Goal: Task Accomplishment & Management: Use online tool/utility

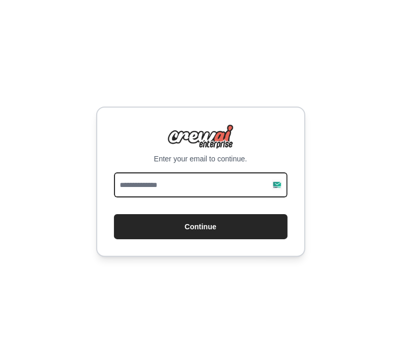
click at [215, 180] on input "email" at bounding box center [201, 185] width 174 height 25
type input "**********"
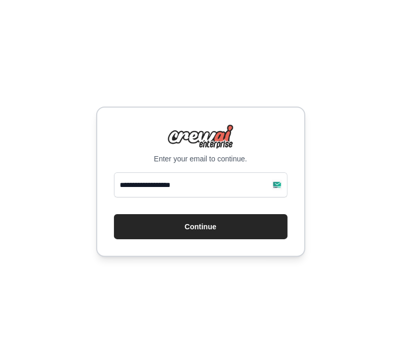
click at [175, 213] on form "**********" at bounding box center [201, 206] width 174 height 67
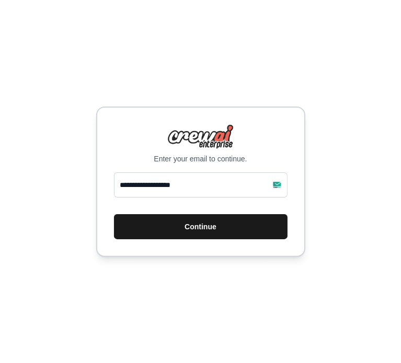
click at [168, 221] on button "Continue" at bounding box center [201, 226] width 174 height 25
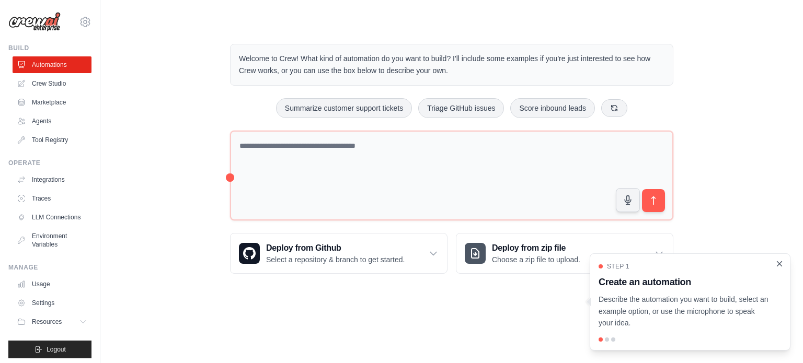
click at [779, 266] on icon "Close walkthrough" at bounding box center [779, 263] width 9 height 9
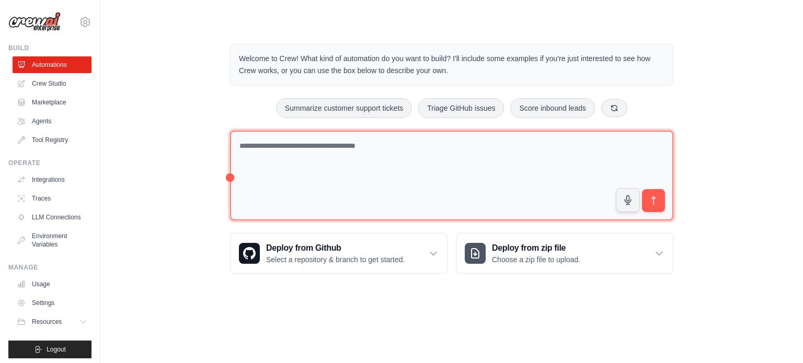
click at [369, 169] on textarea at bounding box center [451, 176] width 443 height 90
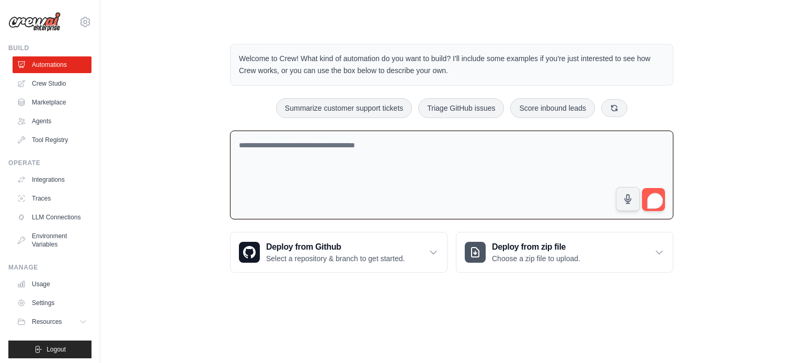
paste textarea "**********"
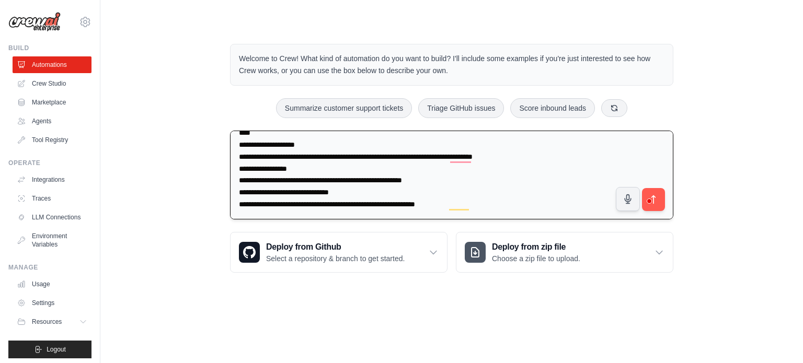
scroll to position [368, 0]
type textarea "**********"
click at [658, 195] on icon "submit" at bounding box center [653, 199] width 11 height 11
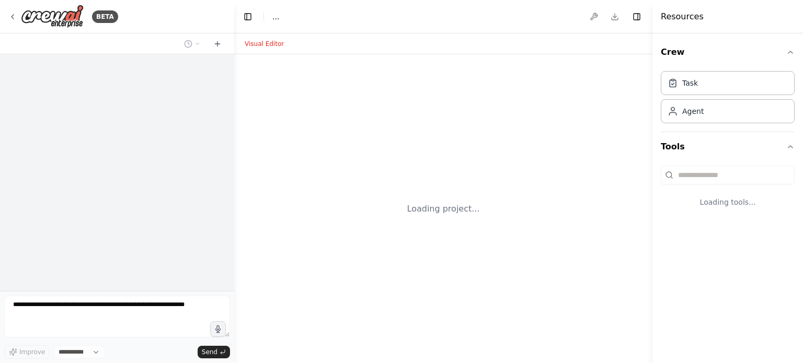
select select "****"
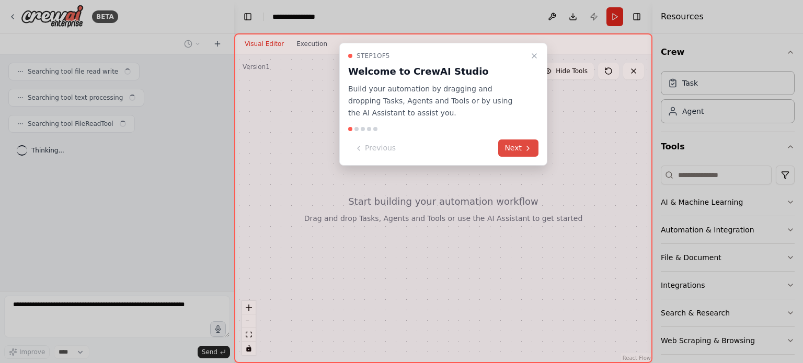
click at [525, 146] on icon at bounding box center [528, 148] width 8 height 8
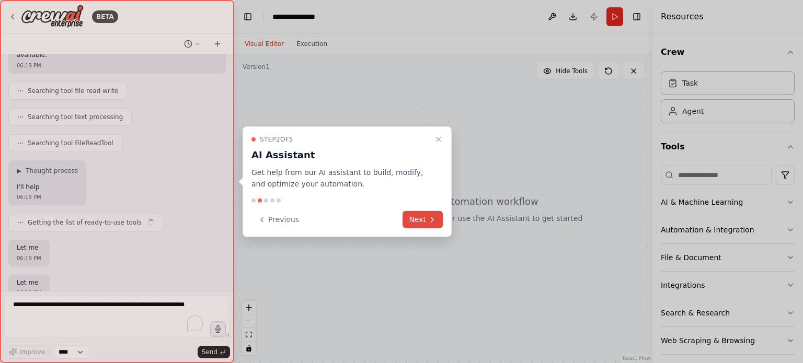
click at [429, 220] on icon at bounding box center [432, 219] width 8 height 8
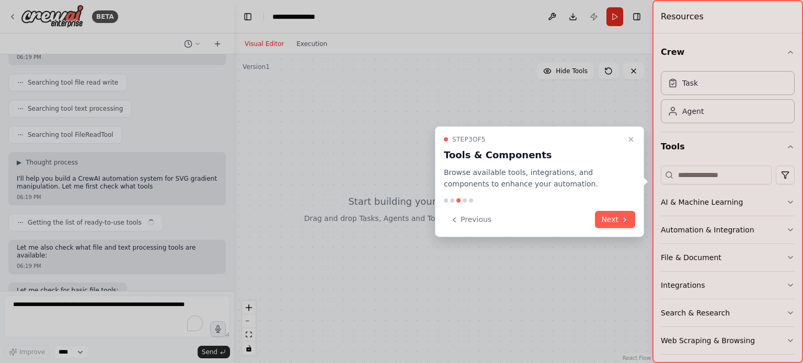
scroll to position [361, 0]
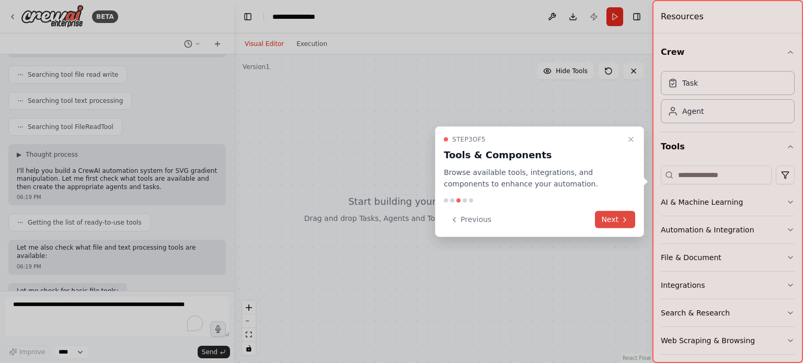
click at [610, 215] on button "Next" at bounding box center [615, 219] width 40 height 17
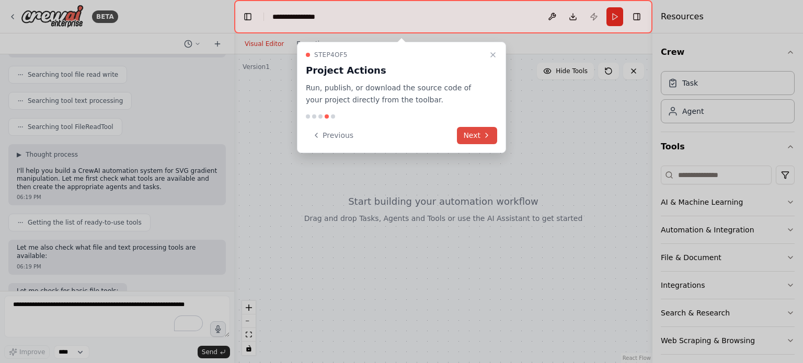
click at [489, 134] on icon at bounding box center [487, 135] width 8 height 8
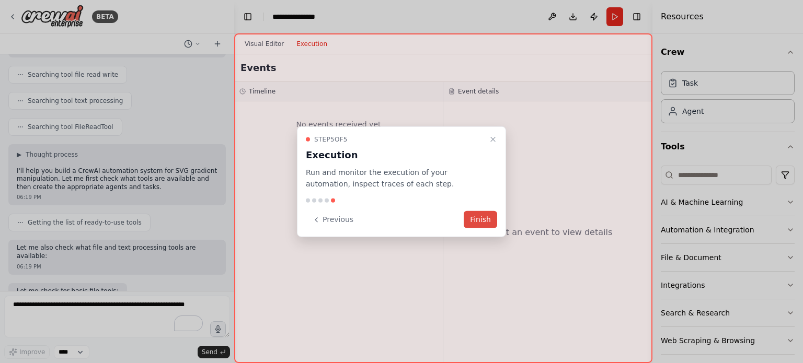
click at [477, 221] on button "Finish" at bounding box center [480, 219] width 33 height 17
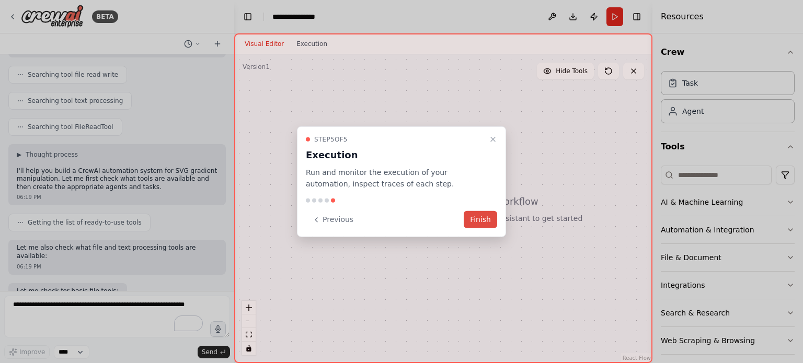
click at [485, 218] on button "Finish" at bounding box center [480, 219] width 33 height 17
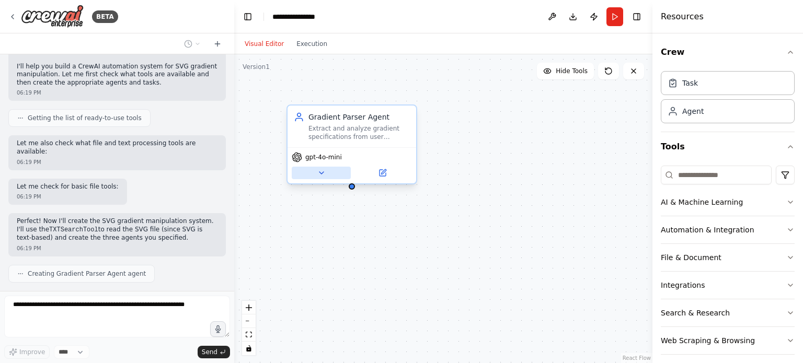
scroll to position [500, 0]
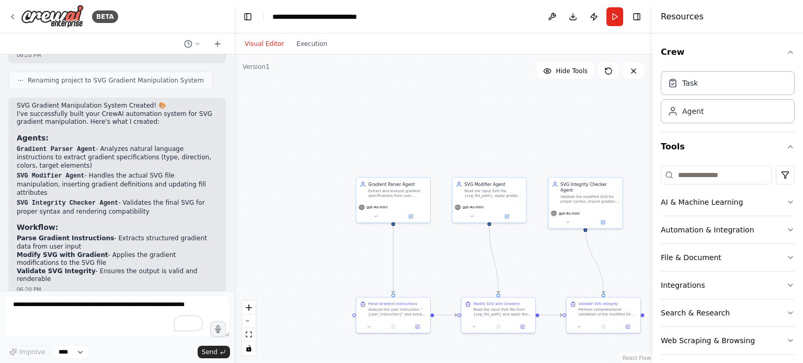
drag, startPoint x: 483, startPoint y: 269, endPoint x: 360, endPoint y: 243, distance: 125.6
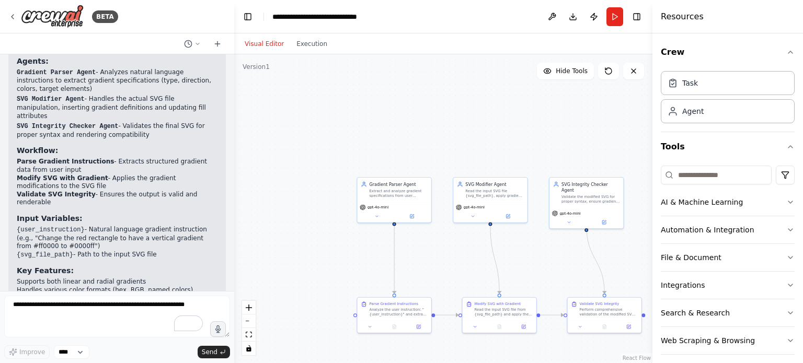
drag, startPoint x: 360, startPoint y: 243, endPoint x: 326, endPoint y: 234, distance: 34.8
click at [326, 234] on div ".deletable-edge-delete-btn { width: 20px; height: 20px; border: 0px solid #ffff…" at bounding box center [443, 208] width 418 height 309
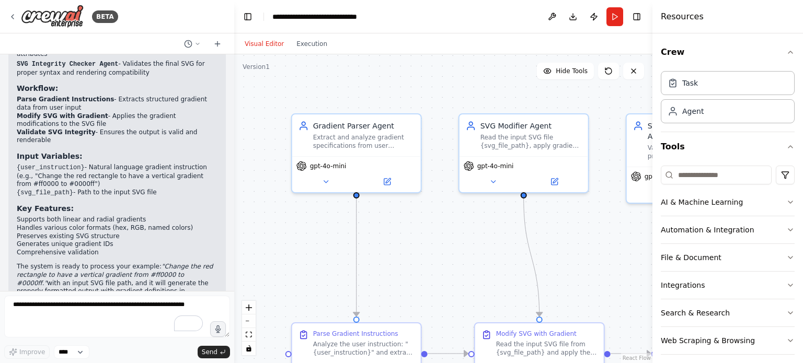
scroll to position [1352, 0]
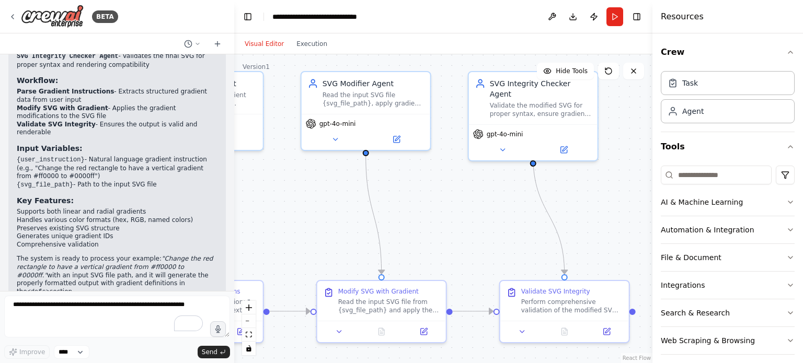
drag, startPoint x: 446, startPoint y: 259, endPoint x: 288, endPoint y: 217, distance: 163.5
click at [288, 217] on div ".deletable-edge-delete-btn { width: 20px; height: 20px; border: 0px solid #ffff…" at bounding box center [443, 208] width 418 height 309
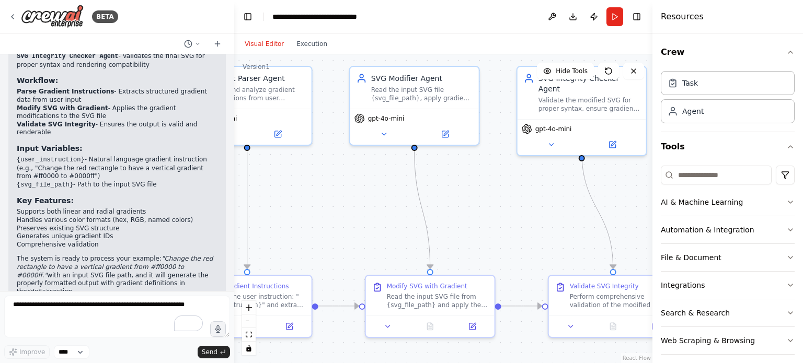
drag, startPoint x: 449, startPoint y: 211, endPoint x: 512, endPoint y: 205, distance: 63.0
click at [512, 205] on div ".deletable-edge-delete-btn { width: 20px; height: 20px; border: 0px solid #ffff…" at bounding box center [443, 208] width 418 height 309
click at [671, 86] on icon at bounding box center [673, 82] width 6 height 7
click at [687, 85] on div "Task" at bounding box center [690, 82] width 16 height 10
click at [689, 112] on div "Agent" at bounding box center [692, 111] width 21 height 10
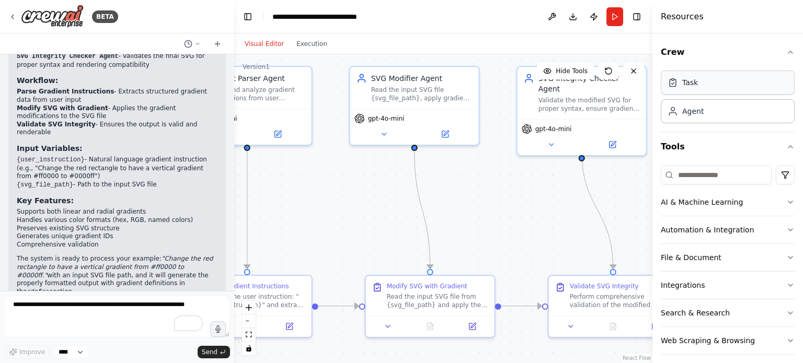
click at [692, 76] on div "Task" at bounding box center [728, 83] width 134 height 24
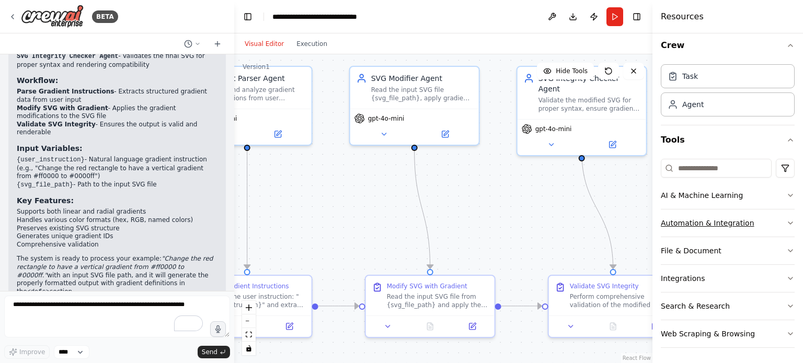
click at [786, 220] on icon "button" at bounding box center [790, 223] width 8 height 8
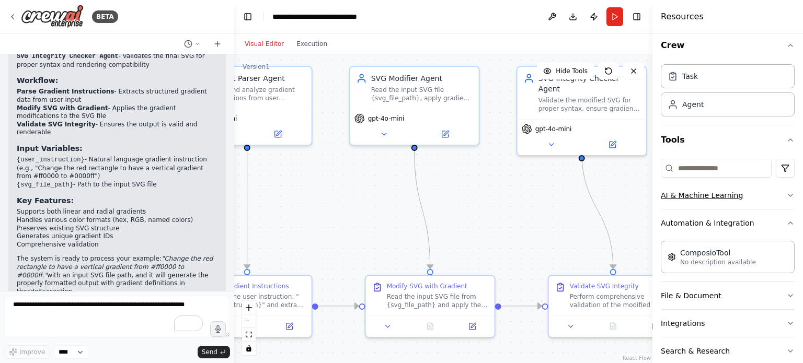
click at [786, 195] on icon "button" at bounding box center [790, 195] width 8 height 8
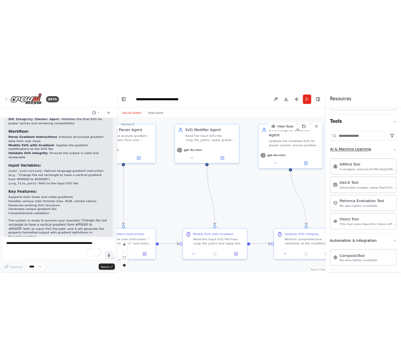
scroll to position [111, 0]
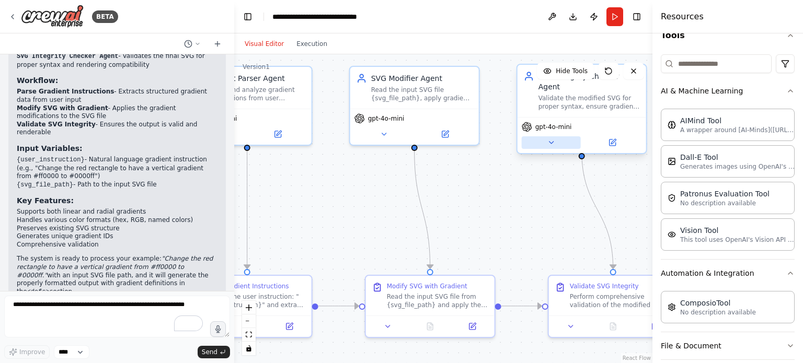
click at [549, 139] on icon at bounding box center [551, 143] width 8 height 8
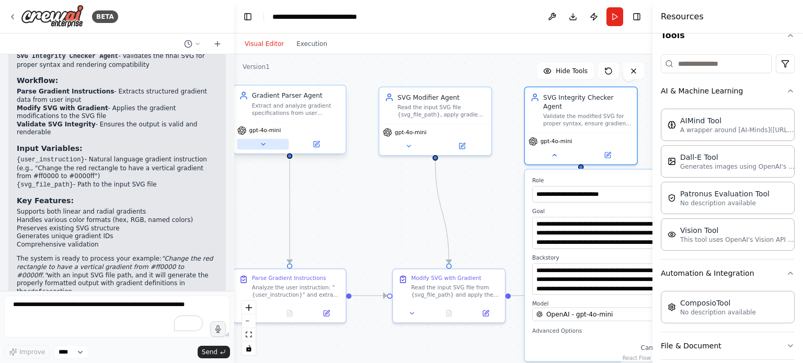
click at [264, 146] on icon at bounding box center [262, 144] width 7 height 7
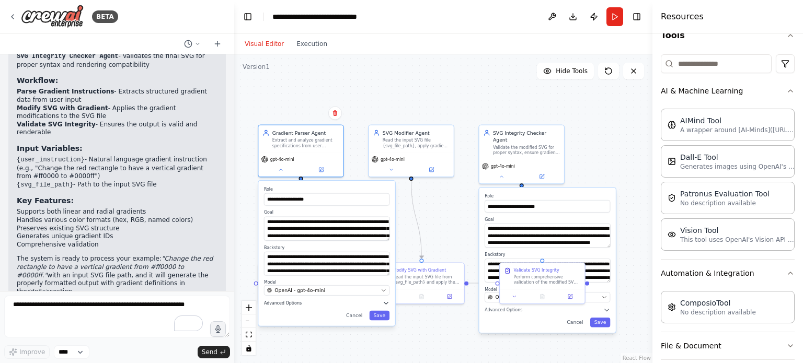
click at [386, 303] on icon "button" at bounding box center [386, 304] width 4 height 2
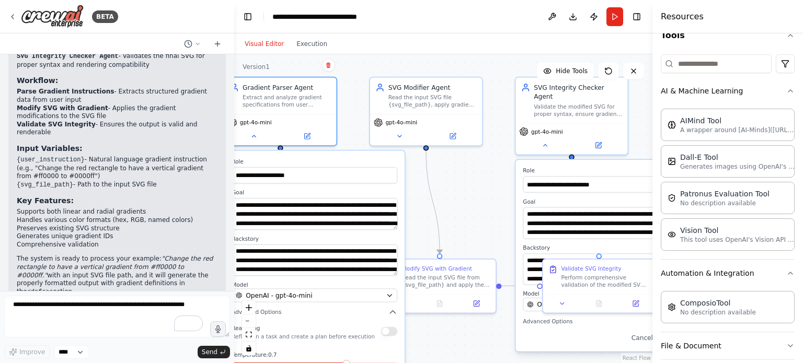
drag, startPoint x: 459, startPoint y: 219, endPoint x: 489, endPoint y: 147, distance: 77.8
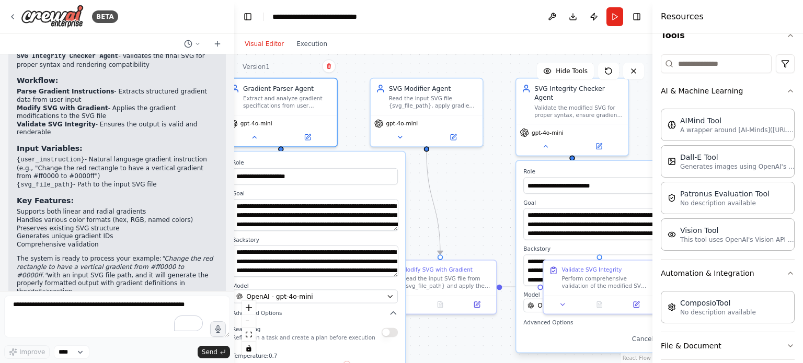
drag, startPoint x: 489, startPoint y: 147, endPoint x: 465, endPoint y: 186, distance: 45.1
click at [465, 185] on div "**********" at bounding box center [443, 208] width 418 height 309
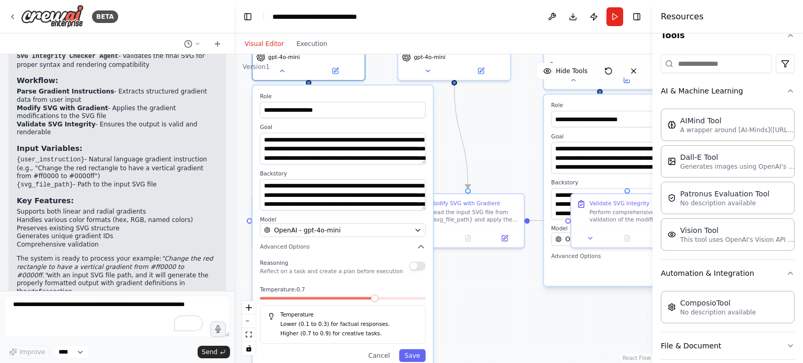
drag, startPoint x: 458, startPoint y: 204, endPoint x: 486, endPoint y: 137, distance: 72.4
click at [486, 137] on div "**********" at bounding box center [443, 208] width 418 height 309
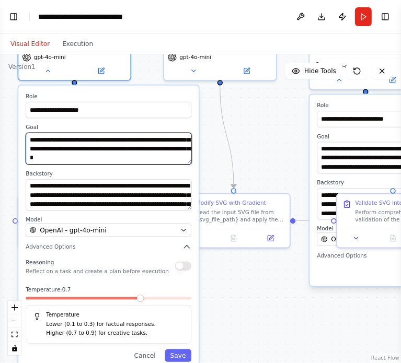
scroll to position [10, 0]
drag, startPoint x: 163, startPoint y: 157, endPoint x: 125, endPoint y: 150, distance: 37.9
click at [125, 150] on textarea "**********" at bounding box center [109, 149] width 166 height 32
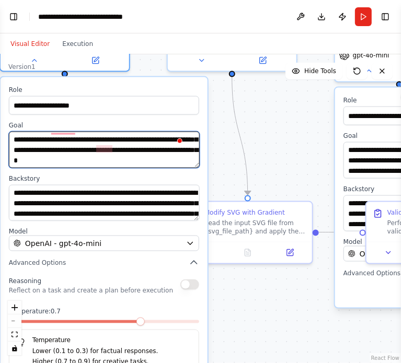
scroll to position [10, 0]
click at [167, 158] on textarea "**********" at bounding box center [104, 150] width 191 height 37
drag, startPoint x: 29, startPoint y: 140, endPoint x: 178, endPoint y: 167, distance: 151.6
click at [178, 167] on div "**********" at bounding box center [104, 240] width 207 height 326
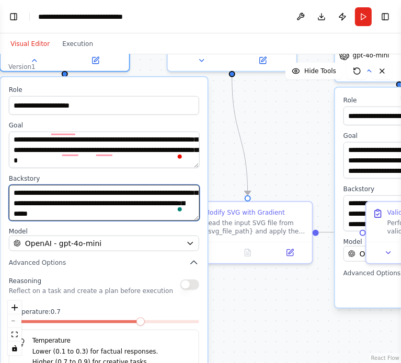
drag, startPoint x: 13, startPoint y: 192, endPoint x: 165, endPoint y: 227, distance: 156.6
click at [165, 227] on div "**********" at bounding box center [104, 240] width 207 height 326
click at [144, 204] on textarea "**********" at bounding box center [104, 203] width 191 height 37
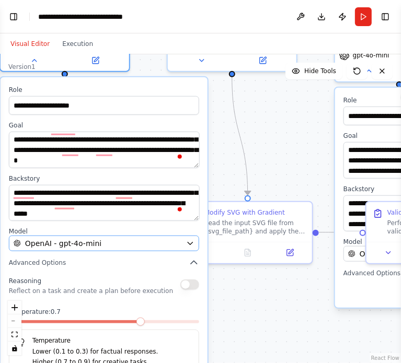
drag, startPoint x: 155, startPoint y: 275, endPoint x: 154, endPoint y: 247, distance: 28.2
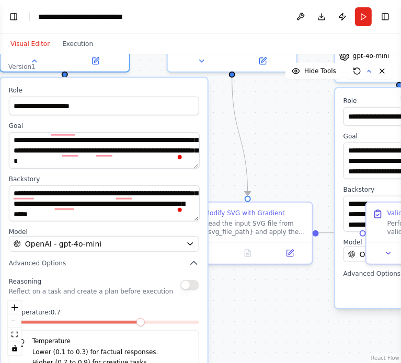
drag, startPoint x: 154, startPoint y: 247, endPoint x: 328, endPoint y: 119, distance: 215.8
click at [328, 119] on div "**********" at bounding box center [200, 208] width 401 height 309
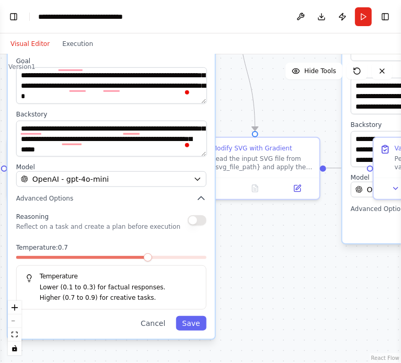
drag, startPoint x: 283, startPoint y: 144, endPoint x: 290, endPoint y: 79, distance: 65.2
click at [290, 79] on div "Version 1 Hide Tools .deletable-edge-delete-btn { width: 20px; height: 20px; bo…" at bounding box center [200, 208] width 401 height 309
click at [159, 325] on button "Cancel" at bounding box center [152, 323] width 37 height 15
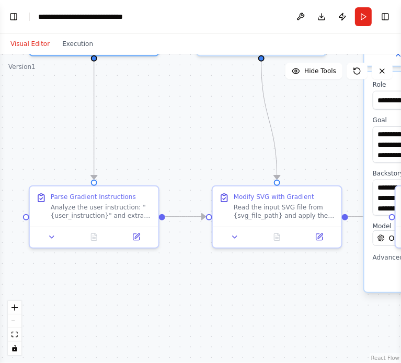
drag, startPoint x: 182, startPoint y: 239, endPoint x: 224, endPoint y: 328, distance: 97.8
click at [224, 328] on div ".deletable-edge-delete-btn { width: 20px; height: 20px; border: 0px solid #ffff…" at bounding box center [200, 208] width 401 height 309
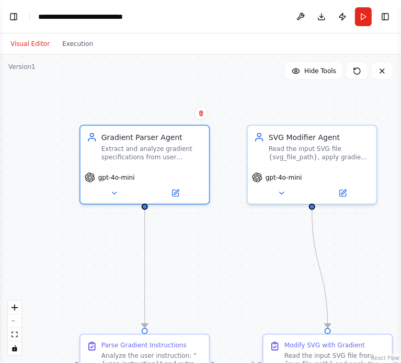
drag, startPoint x: 199, startPoint y: 137, endPoint x: 230, endPoint y: 246, distance: 113.0
click at [230, 246] on div ".deletable-edge-delete-btn { width: 20px; height: 20px; border: 0px solid #ffff…" at bounding box center [200, 208] width 401 height 309
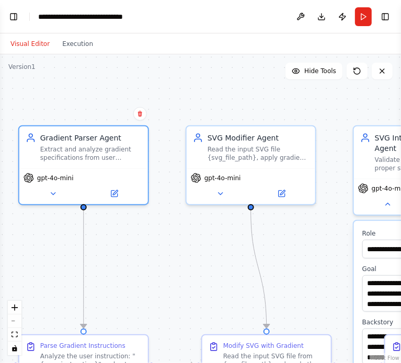
drag, startPoint x: 234, startPoint y: 244, endPoint x: 173, endPoint y: 229, distance: 62.9
click at [165, 244] on div ".deletable-edge-delete-btn { width: 20px; height: 20px; border: 0px solid #ffff…" at bounding box center [200, 208] width 401 height 309
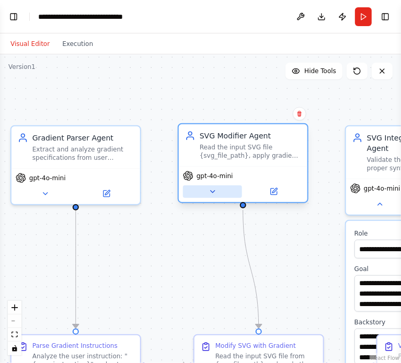
click at [217, 193] on button at bounding box center [212, 192] width 59 height 13
click at [211, 191] on icon at bounding box center [212, 192] width 4 height 2
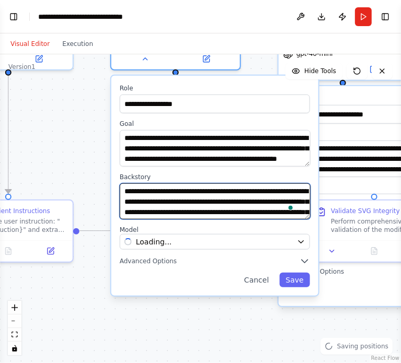
drag, startPoint x: 151, startPoint y: 251, endPoint x: 84, endPoint y: 117, distance: 150.8
click at [84, 117] on div ".deletable-edge-delete-btn { width: 20px; height: 20px; border: 0px solid #ffff…" at bounding box center [200, 208] width 401 height 309
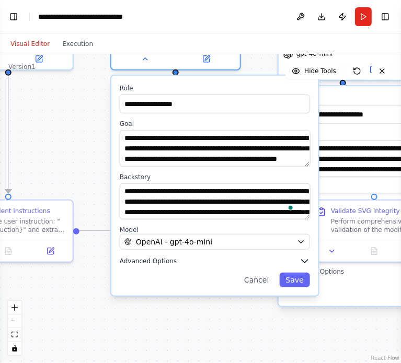
click at [303, 258] on icon "button" at bounding box center [305, 261] width 10 height 10
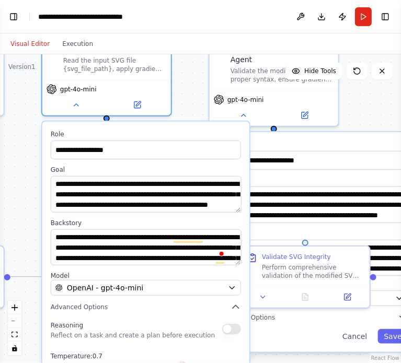
drag, startPoint x: 92, startPoint y: 165, endPoint x: 23, endPoint y: 211, distance: 82.9
click at [23, 211] on div ".deletable-edge-delete-btn { width: 20px; height: 20px; border: 0px solid #ffff…" at bounding box center [200, 208] width 401 height 309
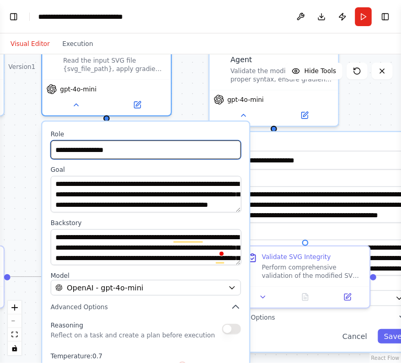
drag, startPoint x: 125, startPoint y: 152, endPoint x: 46, endPoint y: 148, distance: 79.1
click at [46, 148] on div "**********" at bounding box center [145, 285] width 207 height 326
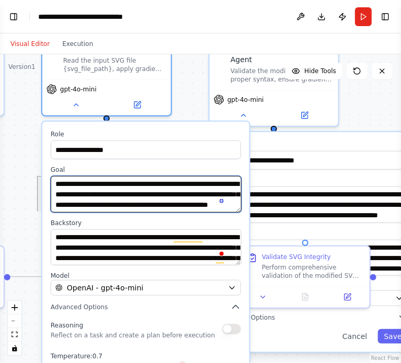
scroll to position [10, 0]
drag, startPoint x: 53, startPoint y: 182, endPoint x: 207, endPoint y: 206, distance: 156.1
click at [207, 206] on textarea "**********" at bounding box center [146, 194] width 191 height 37
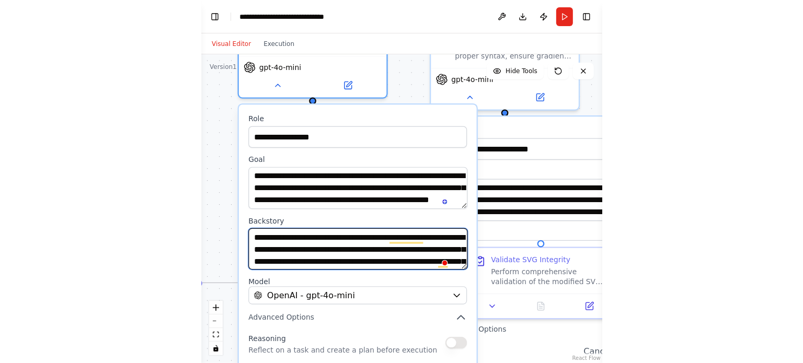
scroll to position [73, 0]
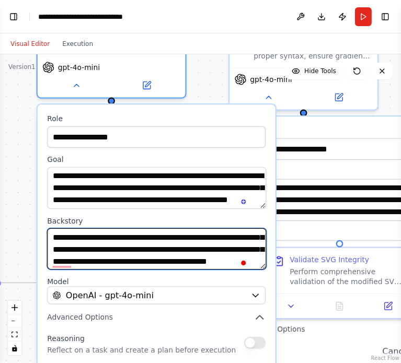
drag, startPoint x: 52, startPoint y: 237, endPoint x: 201, endPoint y: 267, distance: 152.1
click at [201, 267] on textarea "**********" at bounding box center [156, 249] width 219 height 42
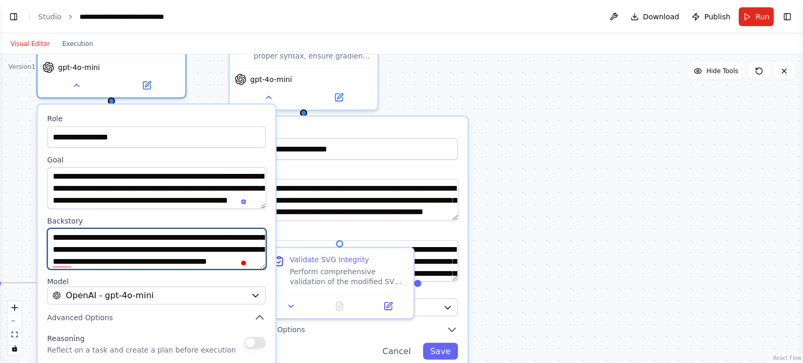
scroll to position [1352, 0]
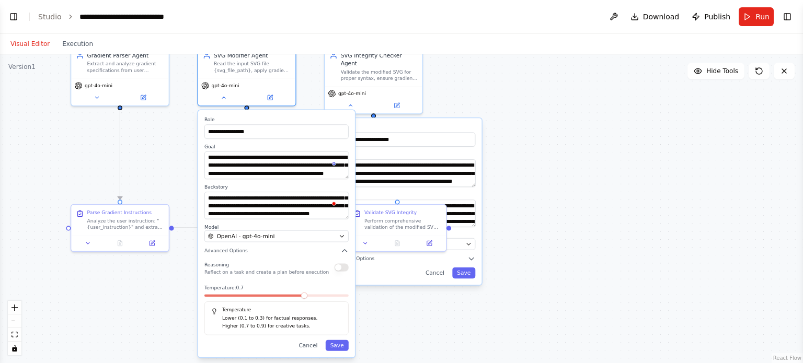
drag, startPoint x: 545, startPoint y: 133, endPoint x: 616, endPoint y: 188, distance: 89.8
drag, startPoint x: 616, startPoint y: 188, endPoint x: 549, endPoint y: 119, distance: 95.8
click at [400, 119] on div ".deletable-edge-delete-btn { width: 20px; height: 20px; border: 0px solid #ffff…" at bounding box center [401, 208] width 803 height 309
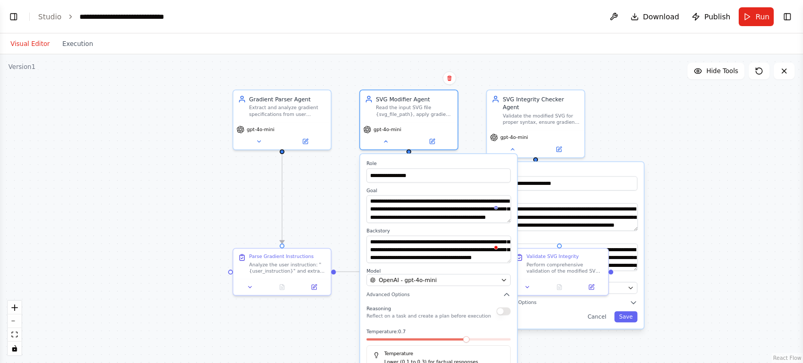
drag, startPoint x: 503, startPoint y: 94, endPoint x: 664, endPoint y: 138, distance: 166.8
click at [400, 138] on div ".deletable-edge-delete-btn { width: 20px; height: 20px; border: 0px solid #ffff…" at bounding box center [401, 208] width 803 height 309
click at [400, 120] on div ".deletable-edge-delete-btn { width: 20px; height: 20px; border: 0px solid #ffff…" at bounding box center [401, 208] width 803 height 309
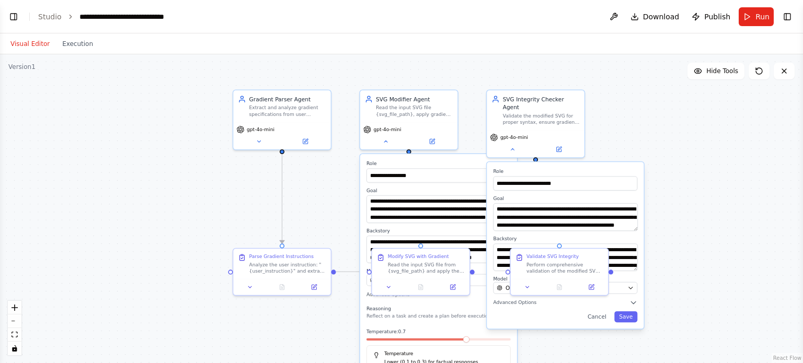
click at [178, 132] on div ".deletable-edge-delete-btn { width: 20px; height: 20px; border: 0px solid #ffff…" at bounding box center [401, 208] width 803 height 309
click at [385, 138] on icon at bounding box center [386, 140] width 6 height 6
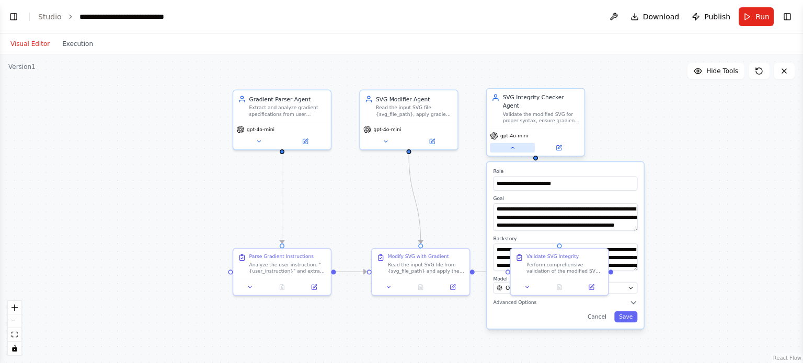
click at [400, 143] on button at bounding box center [512, 147] width 45 height 9
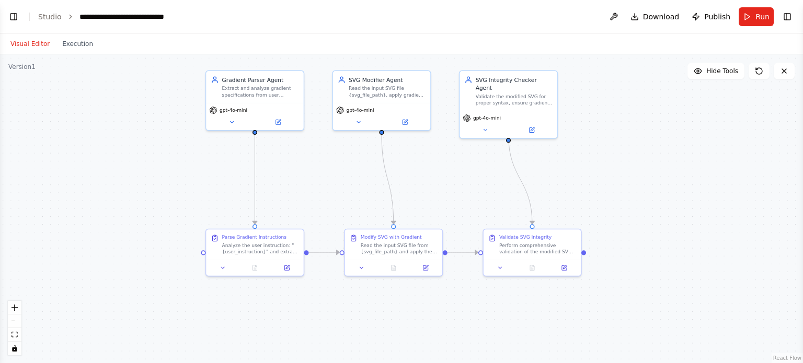
drag, startPoint x: 660, startPoint y: 175, endPoint x: 633, endPoint y: 156, distance: 33.4
click at [400, 156] on div ".deletable-edge-delete-btn { width: 20px; height: 20px; border: 0px solid #ffff…" at bounding box center [401, 208] width 803 height 309
click at [26, 45] on button "Visual Editor" at bounding box center [30, 44] width 52 height 13
click at [14, 17] on button "Toggle Left Sidebar" at bounding box center [13, 16] width 15 height 15
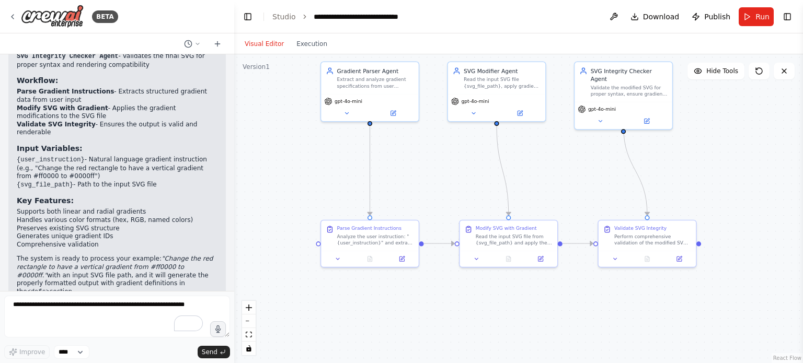
drag, startPoint x: 370, startPoint y: 148, endPoint x: 233, endPoint y: 136, distance: 137.5
click at [233, 136] on div "BETA Gradient Manipulation via CrewAI Agents Objective: Use CrewAI to build an …" at bounding box center [401, 181] width 803 height 363
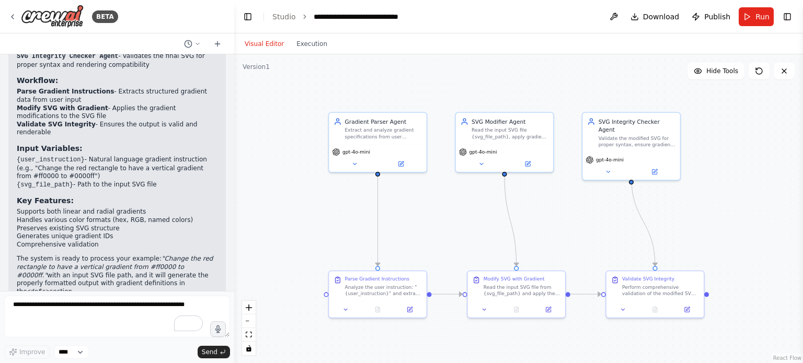
drag, startPoint x: 287, startPoint y: 153, endPoint x: 319, endPoint y: 199, distance: 56.3
click at [319, 199] on div ".deletable-edge-delete-btn { width: 20px; height: 20px; border: 0px solid #ffff…" at bounding box center [518, 208] width 569 height 309
click at [400, 14] on button "Toggle Right Sidebar" at bounding box center [787, 16] width 15 height 15
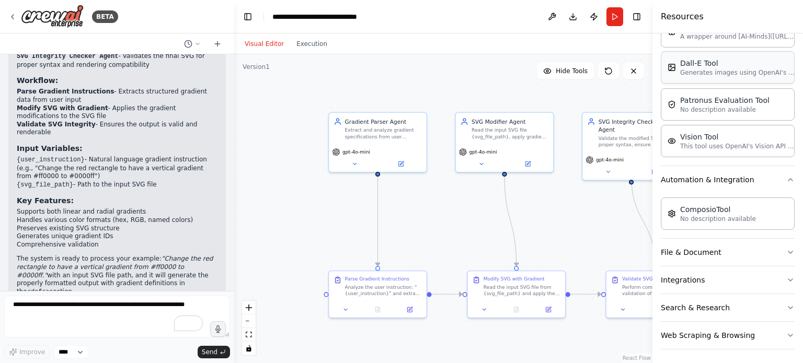
scroll to position [205, 0]
click at [400, 301] on button "Search & Research" at bounding box center [728, 307] width 134 height 27
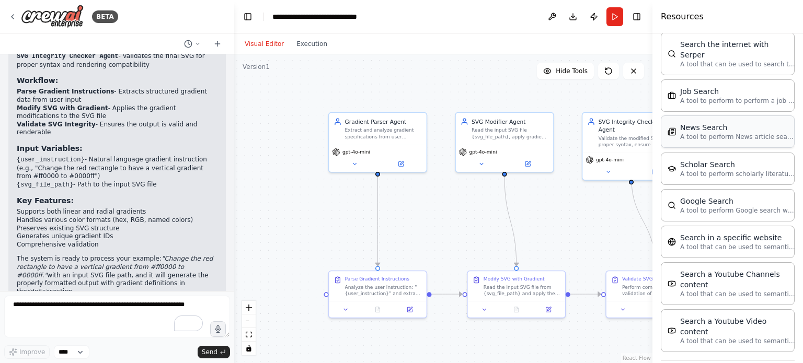
scroll to position [734, 0]
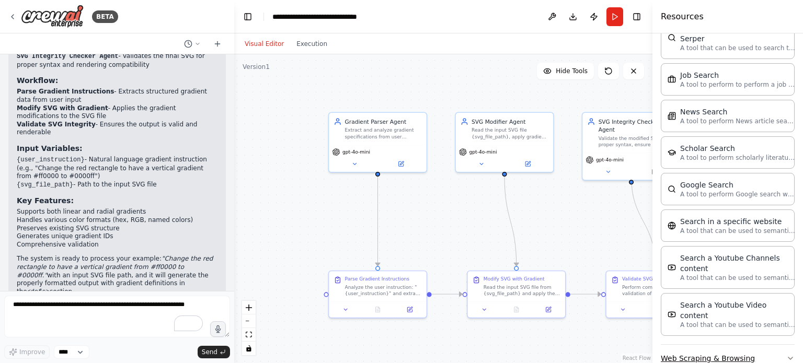
click at [400, 345] on button "Web Scraping & Browsing" at bounding box center [728, 358] width 134 height 27
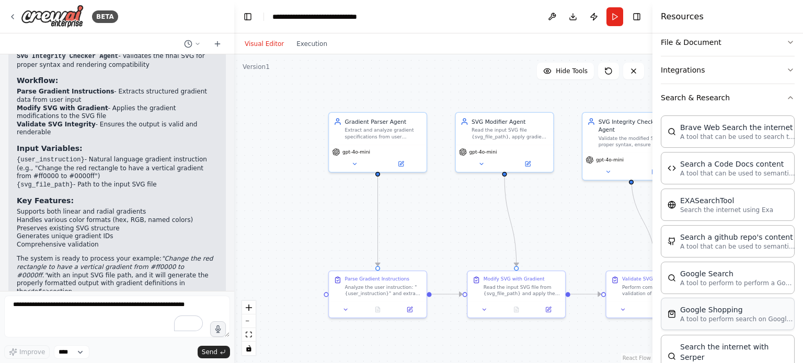
scroll to position [290, 0]
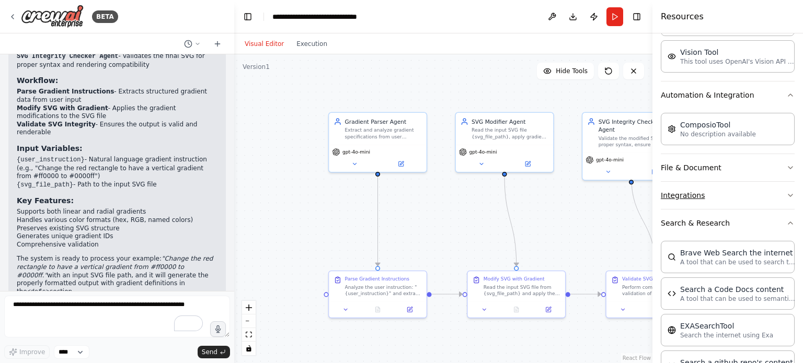
click at [400, 186] on button "Integrations" at bounding box center [728, 195] width 134 height 27
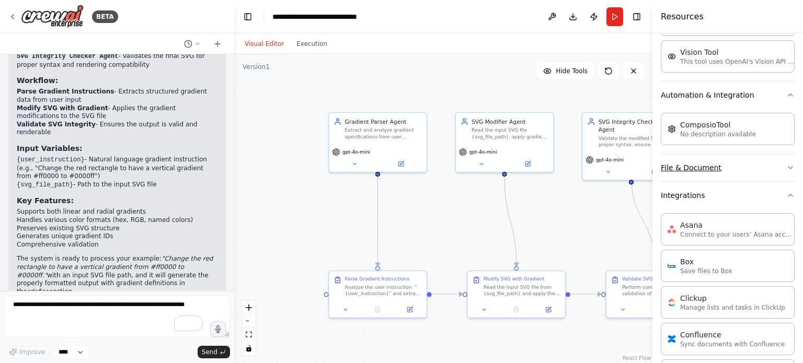
click at [400, 163] on button "File & Document" at bounding box center [728, 167] width 134 height 27
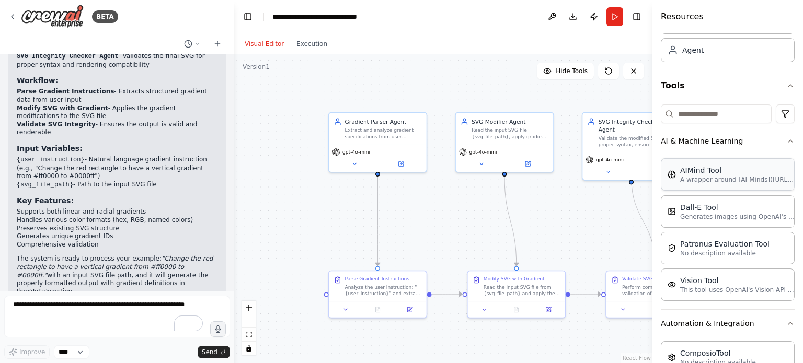
scroll to position [28, 0]
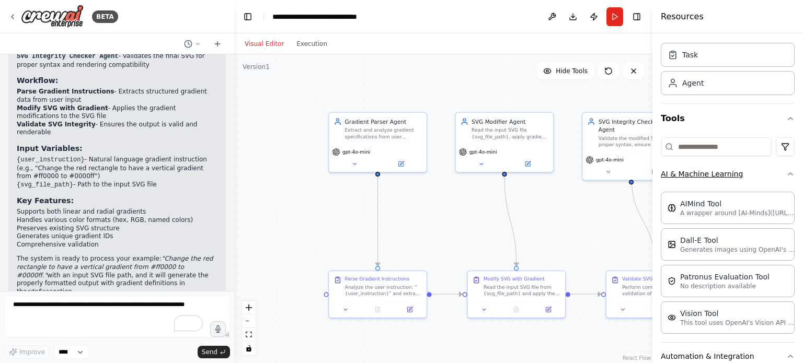
click at [400, 170] on icon "button" at bounding box center [790, 174] width 8 height 8
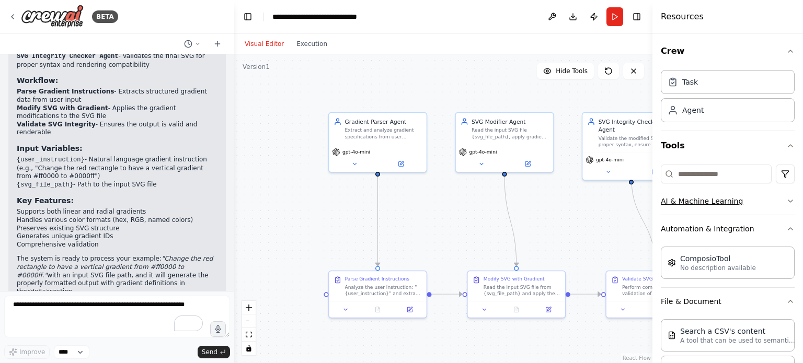
scroll to position [0, 0]
drag, startPoint x: 588, startPoint y: 196, endPoint x: 552, endPoint y: 194, distance: 35.6
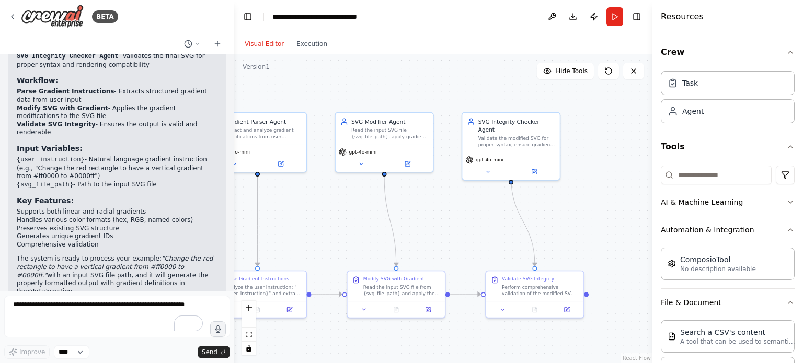
drag, startPoint x: 552, startPoint y: 194, endPoint x: 435, endPoint y: 209, distance: 118.0
click at [400, 209] on div ".deletable-edge-delete-btn { width: 20px; height: 20px; border: 0px solid #ffff…" at bounding box center [443, 208] width 418 height 309
click at [337, 201] on div ".deletable-edge-delete-btn { width: 20px; height: 20px; border: 0px solid #ffff…" at bounding box center [443, 208] width 418 height 309
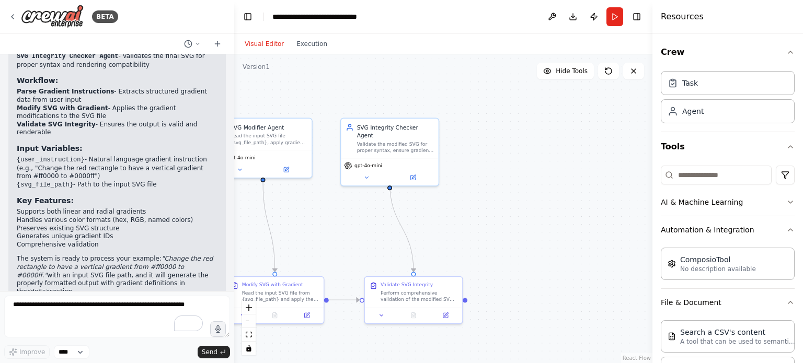
drag, startPoint x: 428, startPoint y: 199, endPoint x: 305, endPoint y: 205, distance: 123.0
click at [305, 205] on div ".deletable-edge-delete-btn { width: 20px; height: 20px; border: 0px solid #ffff…" at bounding box center [443, 208] width 418 height 309
click at [366, 173] on icon at bounding box center [365, 176] width 6 height 6
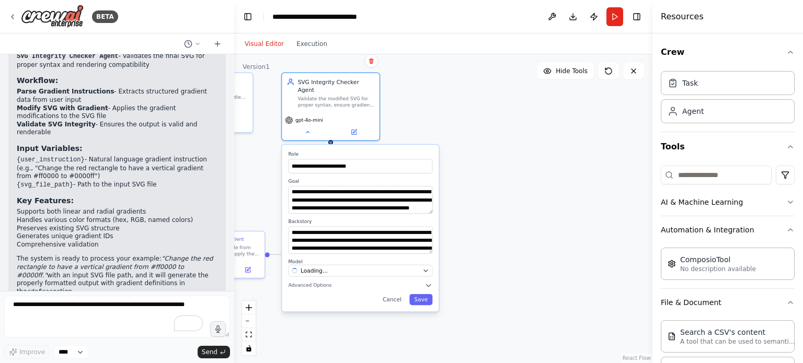
drag, startPoint x: 537, startPoint y: 168, endPoint x: 479, endPoint y: 123, distance: 73.7
click at [400, 123] on div ".deletable-edge-delete-btn { width: 20px; height: 20px; border: 0px solid #ffff…" at bounding box center [443, 208] width 418 height 309
drag, startPoint x: 348, startPoint y: 156, endPoint x: 284, endPoint y: 156, distance: 63.8
click at [284, 156] on div "**********" at bounding box center [360, 228] width 157 height 167
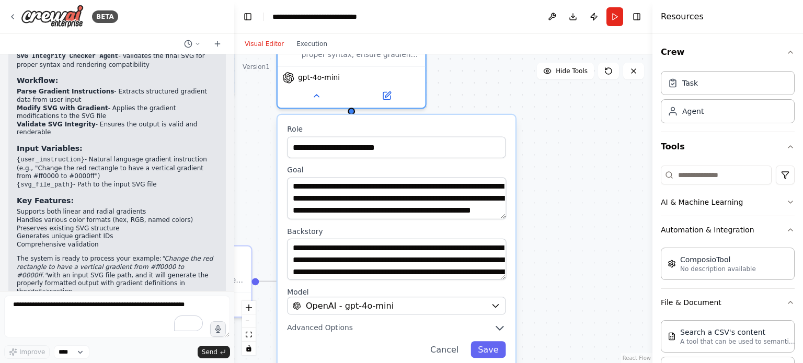
drag, startPoint x: 241, startPoint y: 144, endPoint x: 365, endPoint y: 179, distance: 128.8
click at [266, 106] on div ".deletable-edge-delete-btn { width: 20px; height: 20px; border: 0px solid #ffff…" at bounding box center [443, 208] width 418 height 309
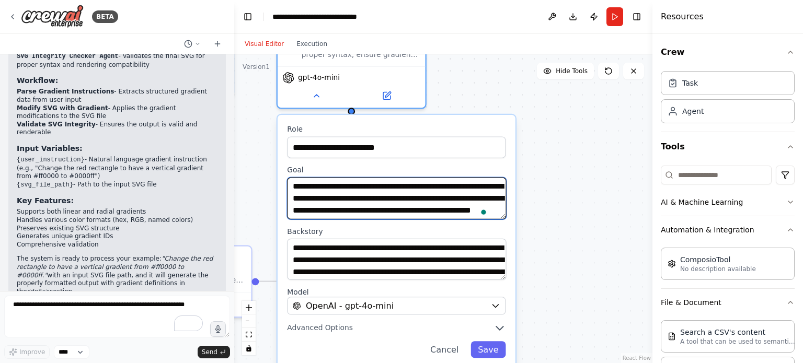
scroll to position [10, 0]
drag, startPoint x: 299, startPoint y: 174, endPoint x: 462, endPoint y: 203, distance: 165.3
click at [400, 203] on textarea "**********" at bounding box center [396, 199] width 219 height 42
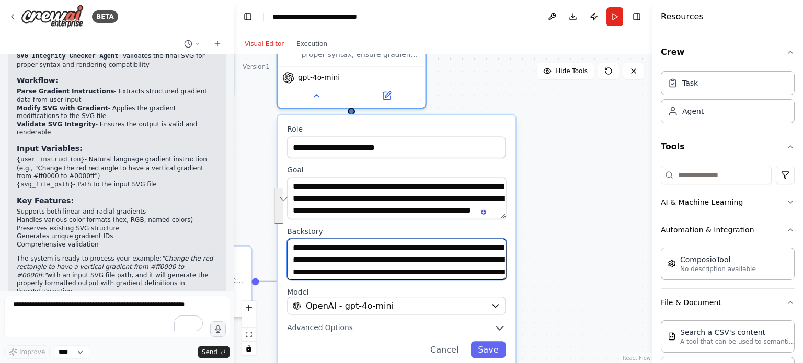
click at [293, 238] on textarea "**********" at bounding box center [396, 259] width 219 height 42
drag, startPoint x: 293, startPoint y: 236, endPoint x: 422, endPoint y: 259, distance: 131.7
click at [400, 259] on textarea "**********" at bounding box center [396, 259] width 219 height 42
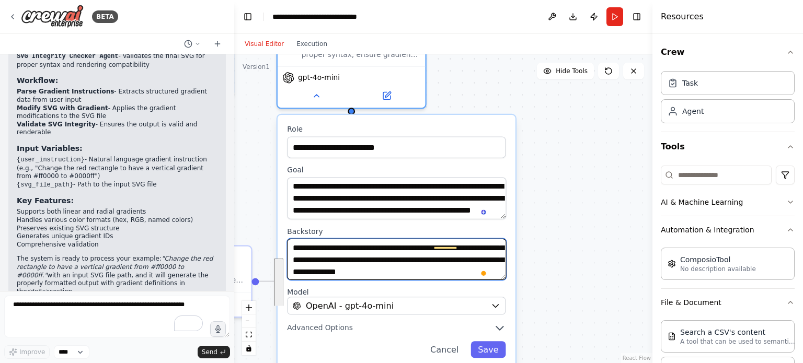
scroll to position [84, 0]
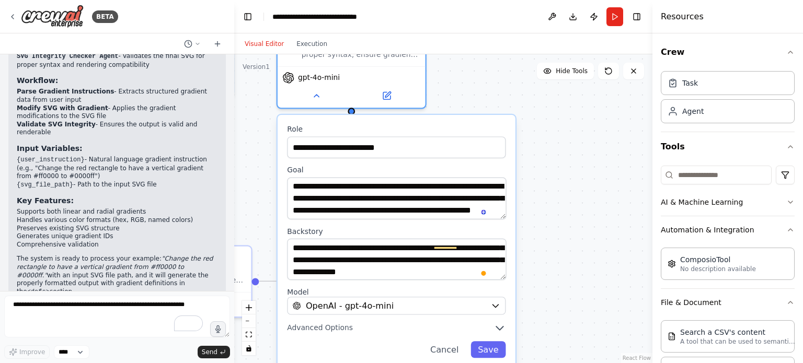
drag, startPoint x: 266, startPoint y: 146, endPoint x: 249, endPoint y: 140, distance: 17.4
click at [249, 140] on div ".deletable-edge-delete-btn { width: 20px; height: 20px; border: 0px solid #ffff…" at bounding box center [443, 208] width 418 height 309
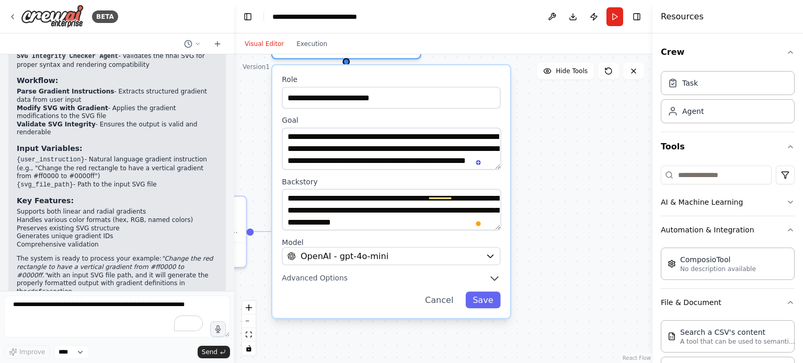
drag, startPoint x: 257, startPoint y: 148, endPoint x: 251, endPoint y: 97, distance: 51.0
click at [251, 97] on div ".deletable-edge-delete-btn { width: 20px; height: 20px; border: 0px solid #ffff…" at bounding box center [443, 208] width 418 height 309
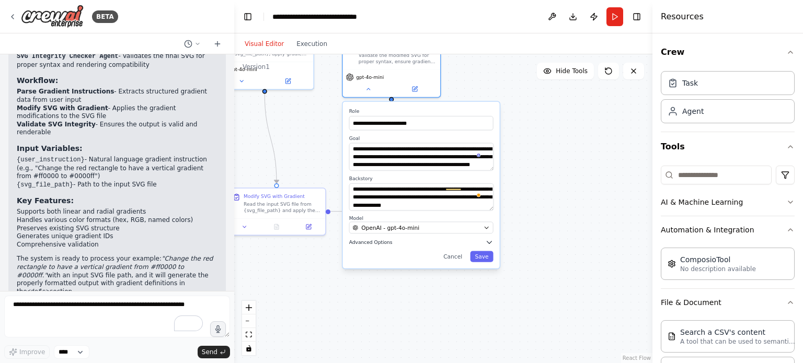
click at [400, 238] on icon "button" at bounding box center [489, 242] width 8 height 8
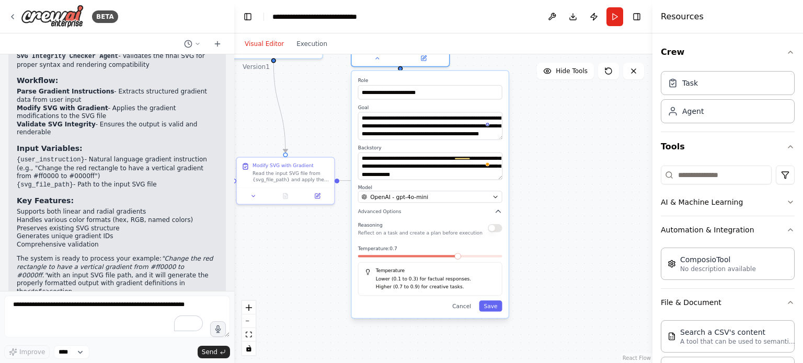
drag, startPoint x: 543, startPoint y: 236, endPoint x: 552, endPoint y: 205, distance: 32.1
click at [400, 205] on div ".deletable-edge-delete-btn { width: 20px; height: 20px; border: 0px solid #ffff…" at bounding box center [443, 208] width 418 height 309
click at [400, 301] on button "Cancel" at bounding box center [462, 306] width 28 height 11
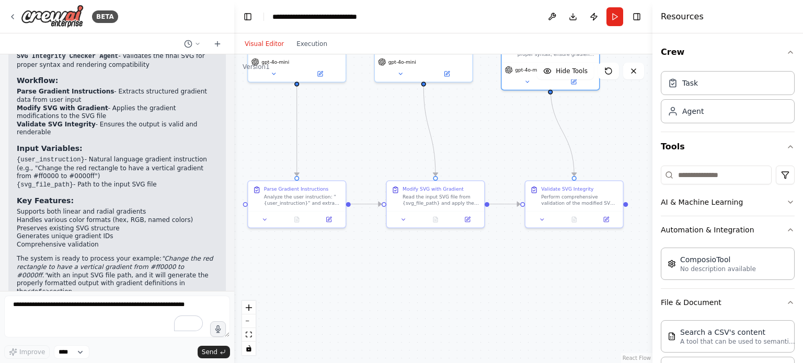
drag, startPoint x: 475, startPoint y: 223, endPoint x: 636, endPoint y: 238, distance: 161.8
click at [400, 238] on div ".deletable-edge-delete-btn { width: 20px; height: 20px; border: 0px solid #ffff…" at bounding box center [443, 208] width 418 height 309
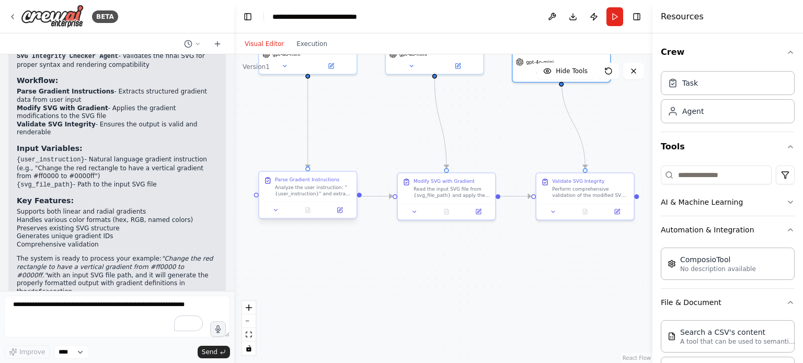
click at [316, 194] on div "Analyze the user instruction: "{user_instruction}" and extract all gradient spe…" at bounding box center [313, 191] width 77 height 13
click at [275, 212] on icon at bounding box center [276, 210] width 6 height 6
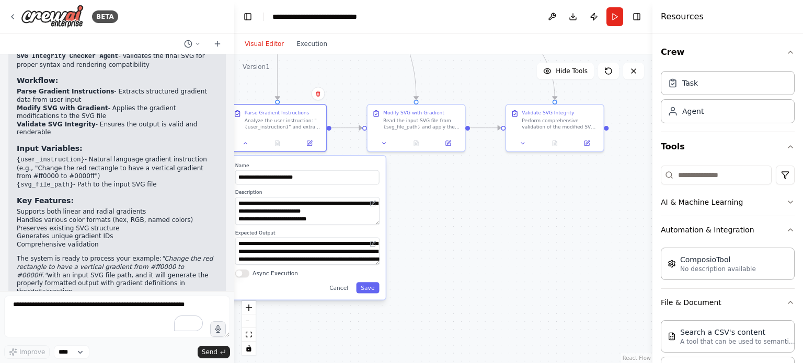
drag, startPoint x: 476, startPoint y: 281, endPoint x: 429, endPoint y: 217, distance: 79.3
click at [400, 219] on div ".deletable-edge-delete-btn { width: 20px; height: 20px; border: 0px solid #ffff…" at bounding box center [443, 208] width 418 height 309
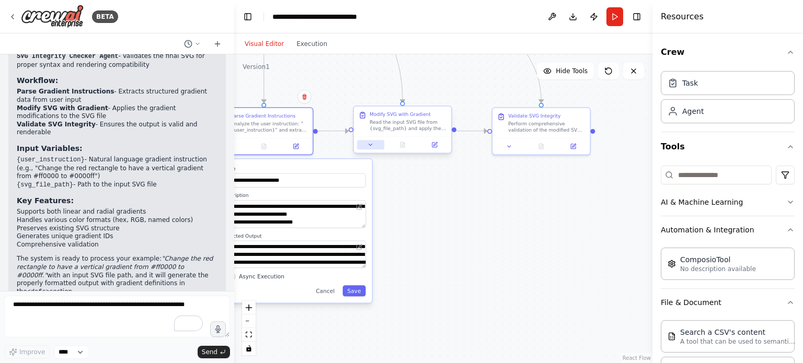
click at [370, 145] on icon at bounding box center [370, 145] width 3 height 2
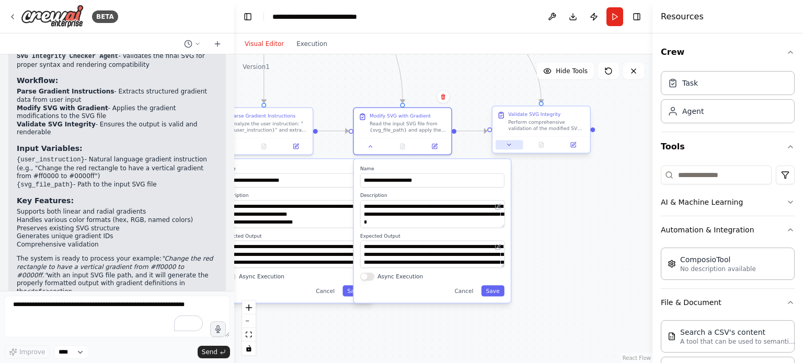
click at [400, 146] on icon at bounding box center [509, 145] width 6 height 6
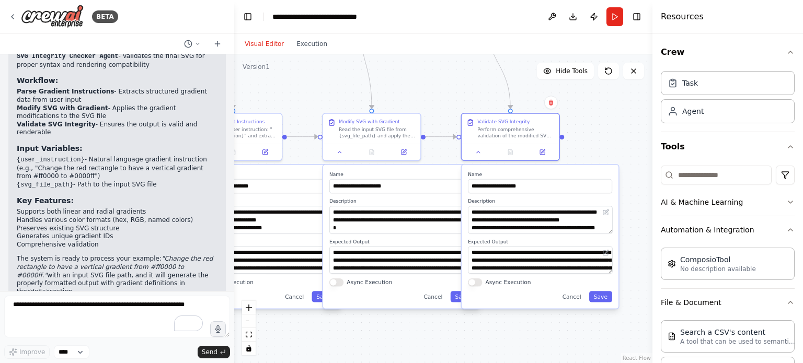
drag, startPoint x: 506, startPoint y: 84, endPoint x: 475, endPoint y: 90, distance: 31.4
click at [400, 90] on div ".deletable-edge-delete-btn { width: 20px; height: 20px; border: 0px solid #ffff…" at bounding box center [443, 208] width 418 height 309
click at [400, 152] on button at bounding box center [478, 150] width 27 height 9
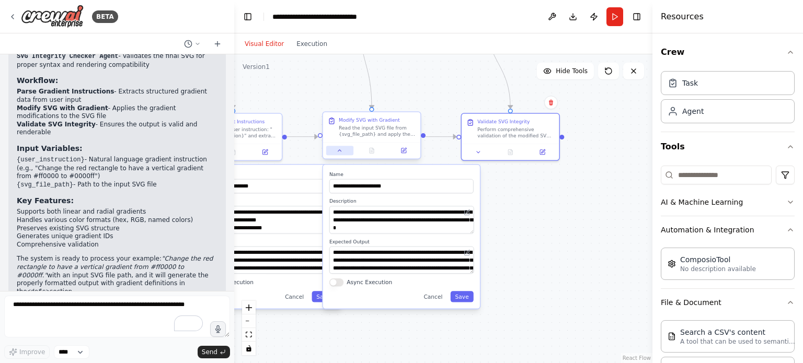
click at [337, 150] on icon at bounding box center [340, 150] width 6 height 6
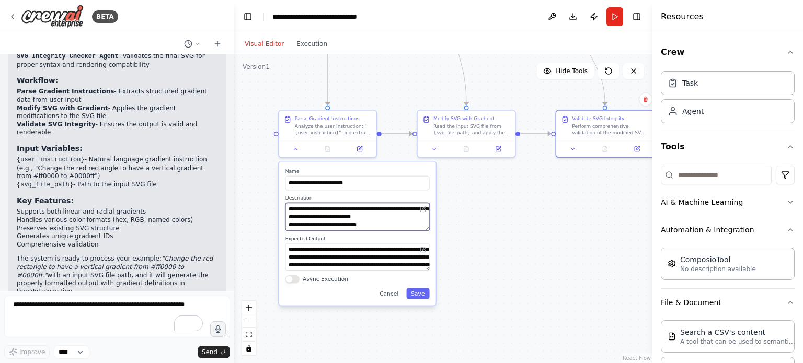
drag, startPoint x: 427, startPoint y: 205, endPoint x: 533, endPoint y: 202, distance: 106.7
click at [400, 202] on div ".deletable-edge-delete-btn { width: 20px; height: 20px; border: 0px solid #ffff…" at bounding box center [443, 208] width 418 height 309
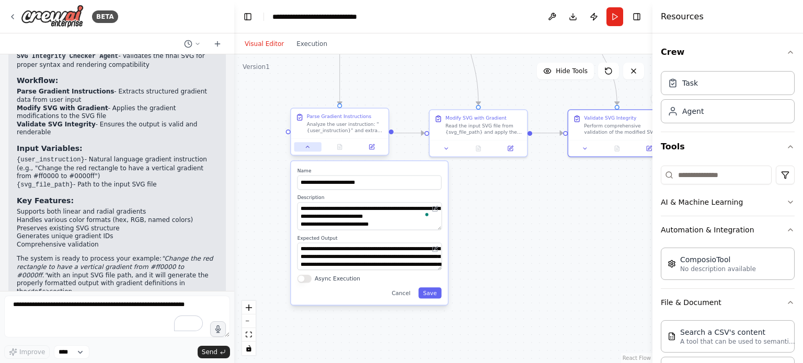
click at [308, 149] on icon at bounding box center [308, 147] width 6 height 6
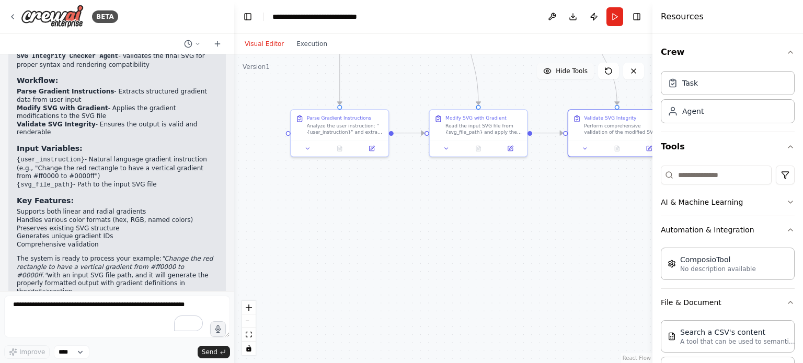
click at [400, 73] on span "Hide Tools" at bounding box center [572, 71] width 32 height 8
click at [400, 73] on span "Show Tools" at bounding box center [570, 71] width 35 height 8
click at [400, 73] on span "Hide Tools" at bounding box center [572, 71] width 32 height 8
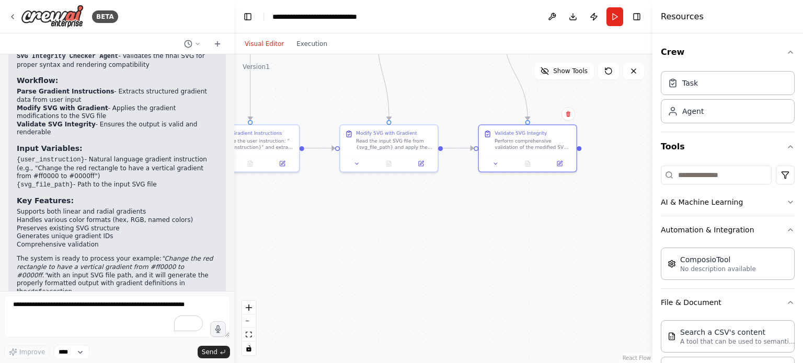
drag, startPoint x: 563, startPoint y: 201, endPoint x: 481, endPoint y: 210, distance: 82.6
click at [400, 216] on div ".deletable-edge-delete-btn { width: 20px; height: 20px; border: 0px solid #ffff…" at bounding box center [443, 208] width 418 height 309
click at [400, 71] on button "Show Tools" at bounding box center [564, 71] width 60 height 17
click at [400, 78] on button "Hide Tools" at bounding box center [565, 71] width 57 height 17
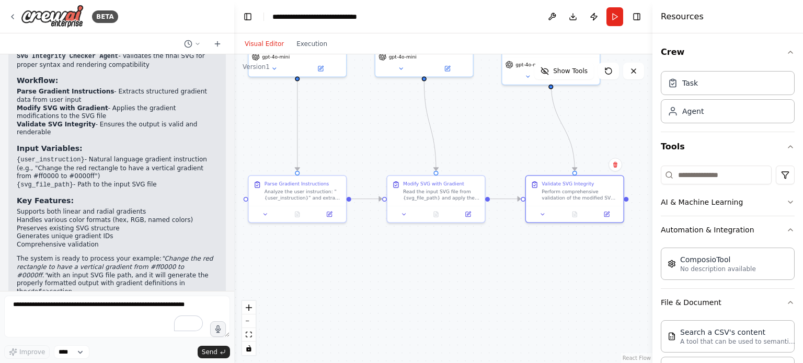
drag, startPoint x: 587, startPoint y: 101, endPoint x: 651, endPoint y: 194, distance: 113.6
click at [400, 194] on div "BETA Gradient Manipulation via CrewAI Agents Objective: Use CrewAI to build an …" at bounding box center [401, 181] width 803 height 363
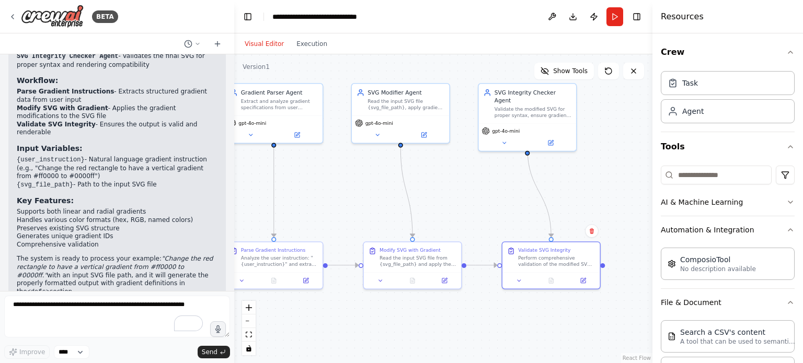
drag, startPoint x: 524, startPoint y: 133, endPoint x: 481, endPoint y: 155, distance: 48.2
click at [400, 155] on div ".deletable-edge-delete-btn { width: 20px; height: 20px; border: 0px solid #ffff…" at bounding box center [443, 208] width 418 height 309
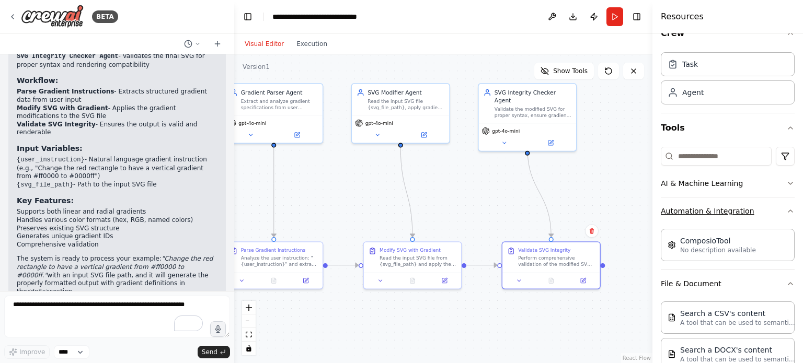
scroll to position [0, 0]
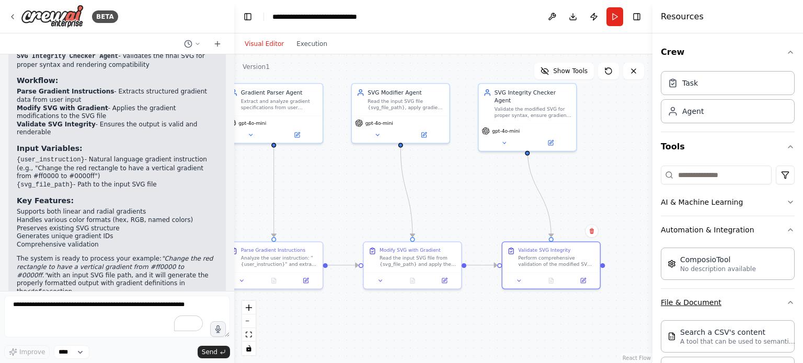
click at [400, 305] on icon "button" at bounding box center [790, 303] width 8 height 8
click at [400, 228] on button "Automation & Integration" at bounding box center [728, 229] width 134 height 27
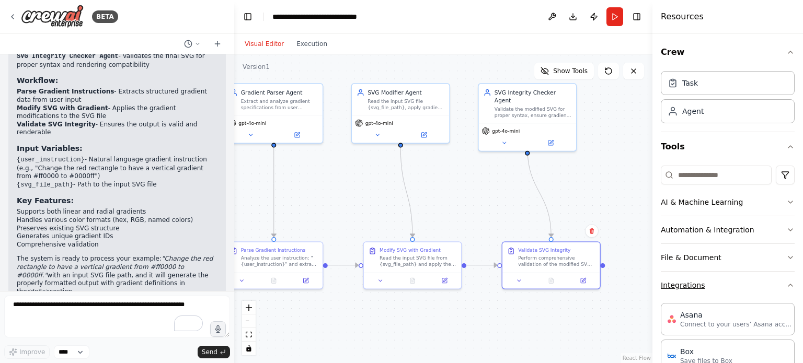
click at [400, 281] on icon "button" at bounding box center [790, 285] width 8 height 8
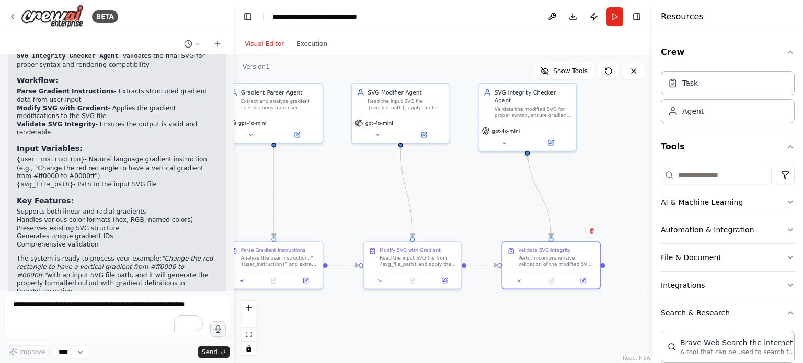
click at [400, 141] on button "Tools" at bounding box center [728, 146] width 134 height 29
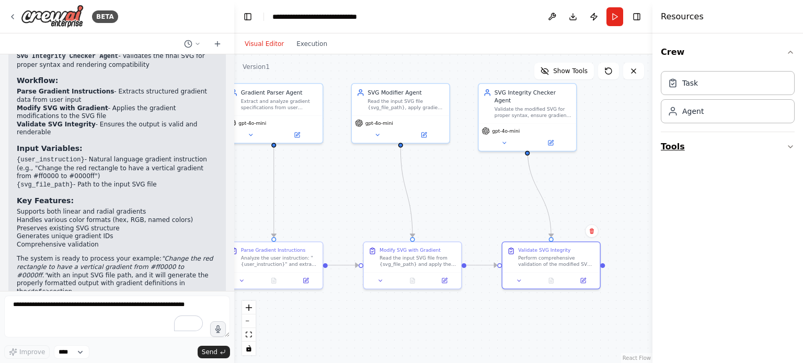
click at [400, 144] on icon "button" at bounding box center [790, 147] width 8 height 8
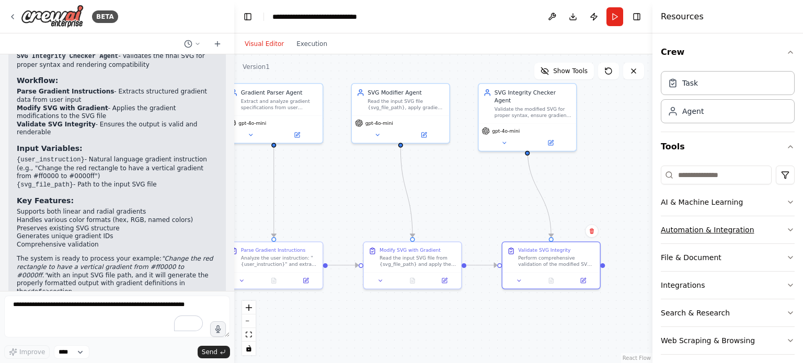
scroll to position [7, 0]
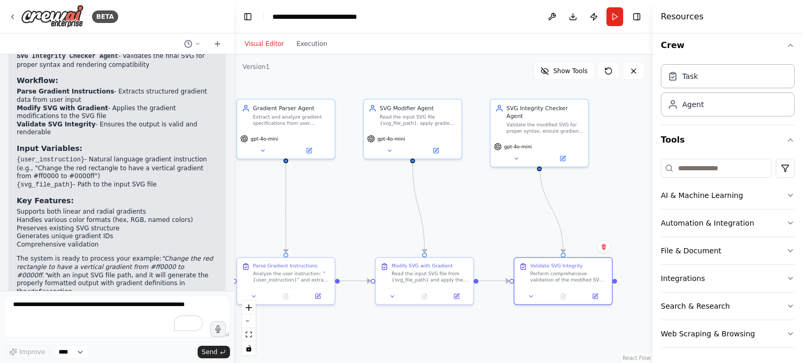
drag, startPoint x: 570, startPoint y: 190, endPoint x: 582, endPoint y: 206, distance: 19.8
click at [400, 206] on div ".deletable-edge-delete-btn { width: 20px; height: 20px; border: 0px solid #ffff…" at bounding box center [443, 208] width 418 height 309
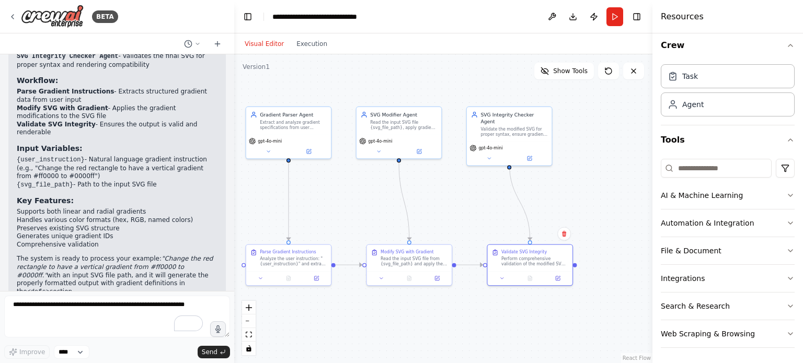
drag, startPoint x: 585, startPoint y: 204, endPoint x: 549, endPoint y: 198, distance: 36.1
click at [400, 198] on div ".deletable-edge-delete-btn { width: 20px; height: 20px; border: 0px solid #ffff…" at bounding box center [443, 208] width 418 height 309
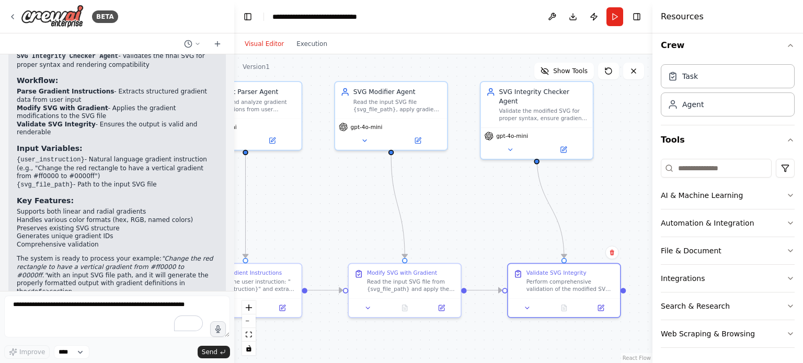
drag, startPoint x: 564, startPoint y: 198, endPoint x: 599, endPoint y: 201, distance: 35.6
click at [400, 201] on div ".deletable-edge-delete-btn { width: 20px; height: 20px; border: 0px solid #ffff…" at bounding box center [443, 208] width 418 height 309
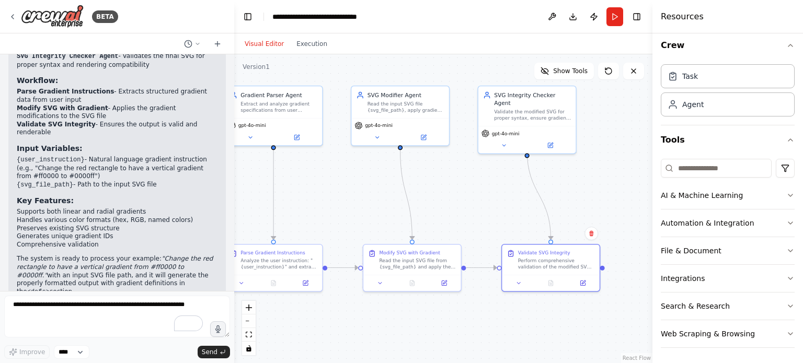
drag, startPoint x: 599, startPoint y: 201, endPoint x: 581, endPoint y: 190, distance: 20.9
click at [400, 190] on div ".deletable-edge-delete-btn { width: 20px; height: 20px; border: 0px solid #ffff…" at bounding box center [443, 208] width 418 height 309
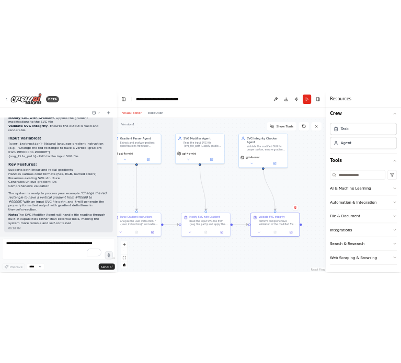
scroll to position [1221, 0]
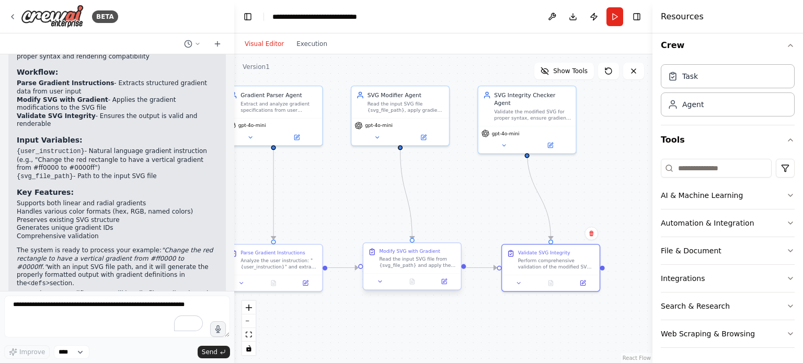
drag, startPoint x: 495, startPoint y: 190, endPoint x: 452, endPoint y: 254, distance: 77.1
drag, startPoint x: 452, startPoint y: 254, endPoint x: 439, endPoint y: 182, distance: 73.3
click at [400, 182] on div ".deletable-edge-delete-btn { width: 20px; height: 20px; border: 0px solid #ffff…" at bounding box center [443, 208] width 418 height 309
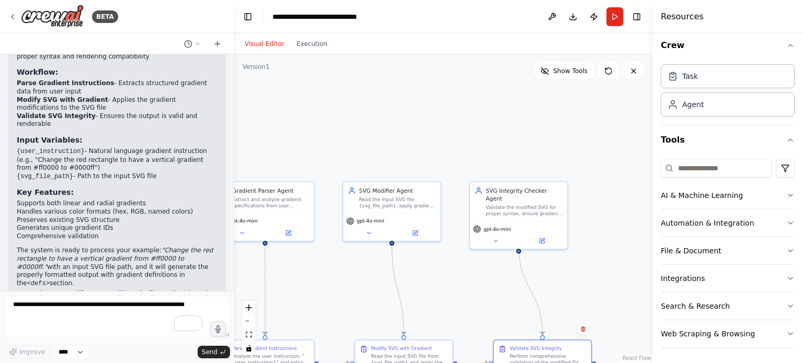
drag, startPoint x: 450, startPoint y: 175, endPoint x: 448, endPoint y: 244, distance: 69.0
click at [400, 272] on div ".deletable-edge-delete-btn { width: 20px; height: 20px; border: 0px solid #ffff…" at bounding box center [443, 208] width 418 height 309
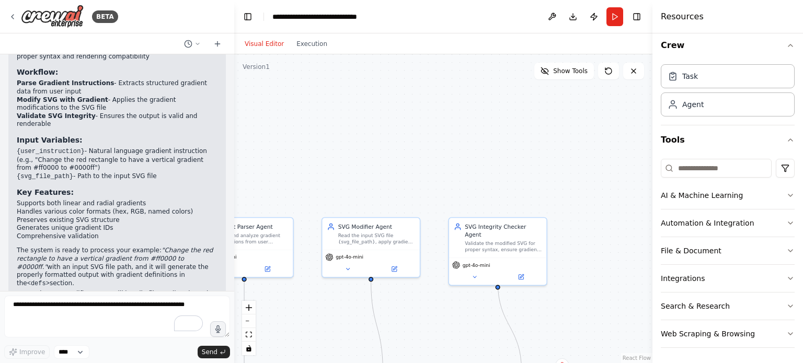
drag, startPoint x: 475, startPoint y: 94, endPoint x: 444, endPoint y: 145, distance: 59.8
click at [400, 145] on div ".deletable-edge-delete-btn { width: 20px; height: 20px; border: 0px solid #ffff…" at bounding box center [443, 208] width 418 height 309
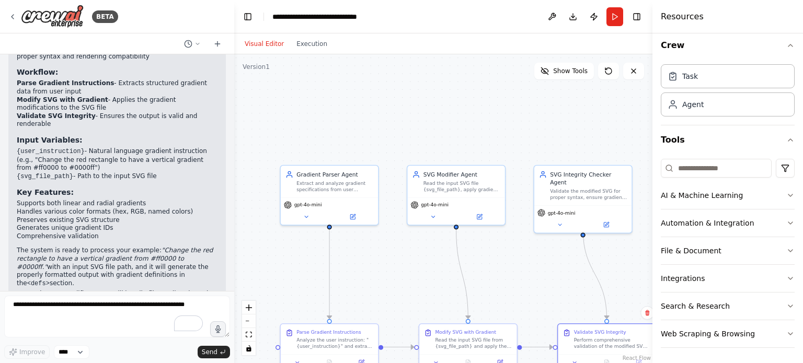
drag, startPoint x: 432, startPoint y: 151, endPoint x: 536, endPoint y: 67, distance: 133.2
click at [400, 64] on div "Version 1 Show Tools .deletable-edge-delete-btn { width: 20px; height: 20px; bo…" at bounding box center [443, 208] width 418 height 309
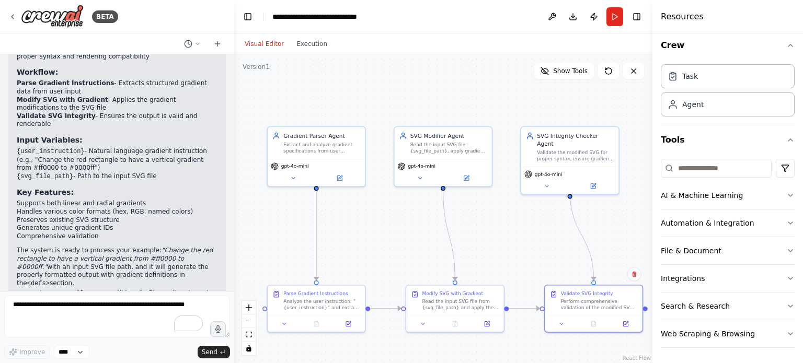
drag, startPoint x: 445, startPoint y: 97, endPoint x: 426, endPoint y: 78, distance: 27.4
click at [400, 78] on div ".deletable-edge-delete-btn { width: 20px; height: 20px; border: 0px solid #ffff…" at bounding box center [443, 208] width 418 height 309
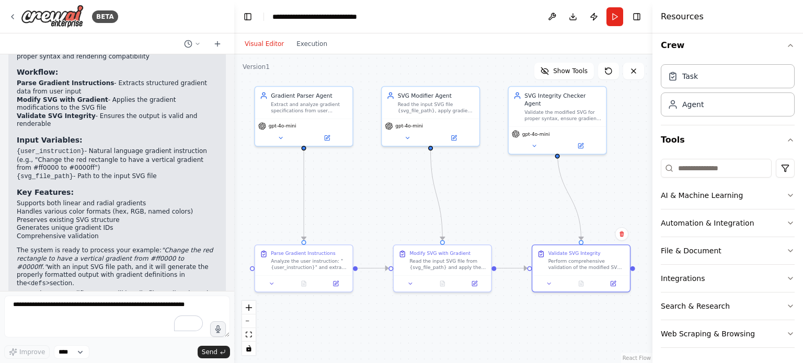
drag, startPoint x: 491, startPoint y: 203, endPoint x: 493, endPoint y: 194, distance: 8.9
click at [400, 194] on div ".deletable-edge-delete-btn { width: 20px; height: 20px; border: 0px solid #ffff…" at bounding box center [443, 208] width 418 height 309
click at [273, 283] on icon at bounding box center [272, 282] width 6 height 6
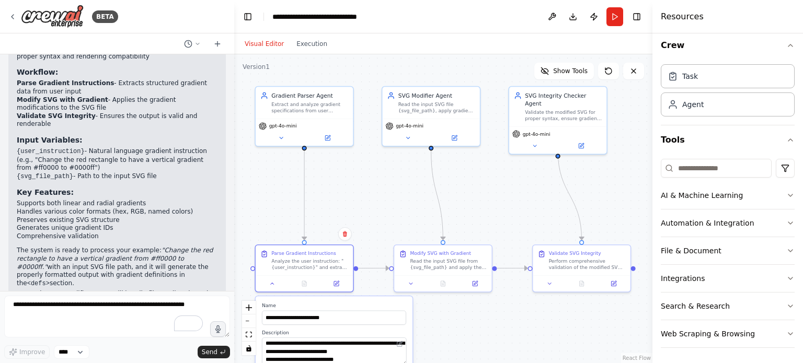
drag, startPoint x: 397, startPoint y: 222, endPoint x: 384, endPoint y: 221, distance: 12.6
click at [384, 221] on div ".deletable-edge-delete-btn { width: 20px; height: 20px; border: 0px solid #ffff…" at bounding box center [443, 208] width 418 height 309
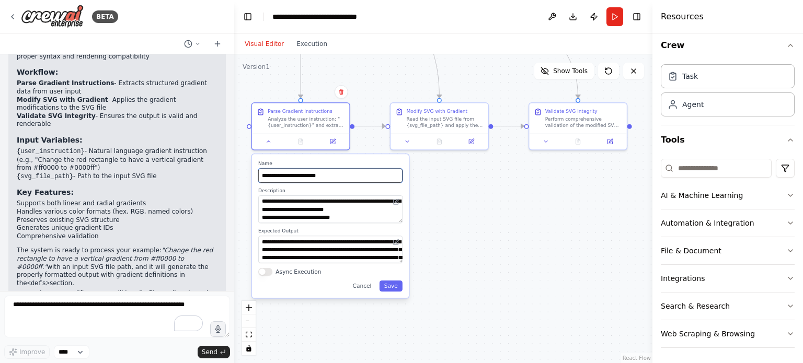
drag, startPoint x: 384, startPoint y: 221, endPoint x: 381, endPoint y: 79, distance: 142.3
click at [381, 79] on div ".deletable-edge-delete-btn { width: 20px; height: 20px; border: 0px solid #ffff…" at bounding box center [443, 208] width 418 height 309
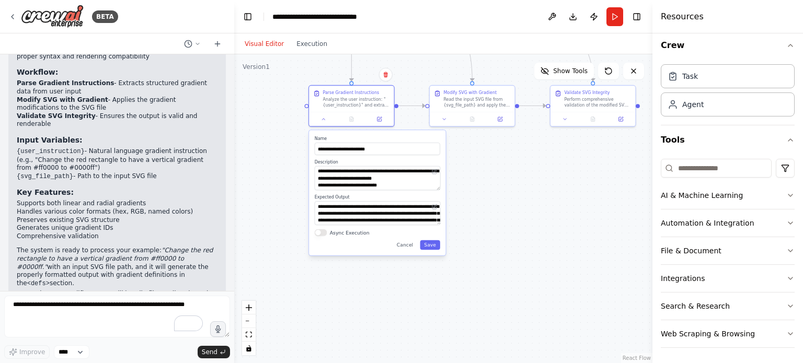
drag, startPoint x: 483, startPoint y: 277, endPoint x: 477, endPoint y: 176, distance: 100.6
click at [400, 176] on div ".deletable-edge-delete-btn { width: 20px; height: 20px; border: 0px solid #ffff…" at bounding box center [443, 208] width 418 height 309
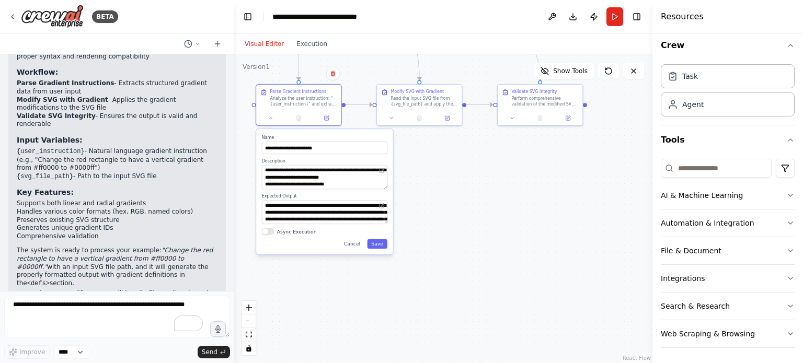
drag, startPoint x: 479, startPoint y: 162, endPoint x: 426, endPoint y: 161, distance: 52.8
click at [400, 161] on div ".deletable-edge-delete-btn { width: 20px; height: 20px; border: 0px solid #ffff…" at bounding box center [443, 208] width 418 height 309
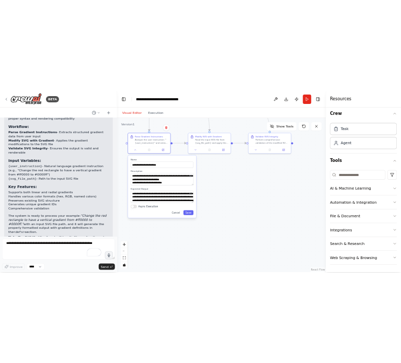
scroll to position [1442, 0]
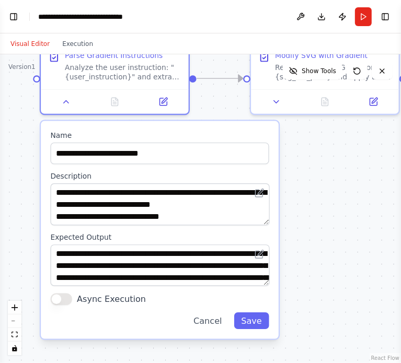
drag, startPoint x: 200, startPoint y: 197, endPoint x: 353, endPoint y: 242, distance: 160.0
click at [353, 242] on div ".deletable-edge-delete-btn { width: 20px; height: 20px; border: 0px solid #ffff…" at bounding box center [200, 208] width 401 height 309
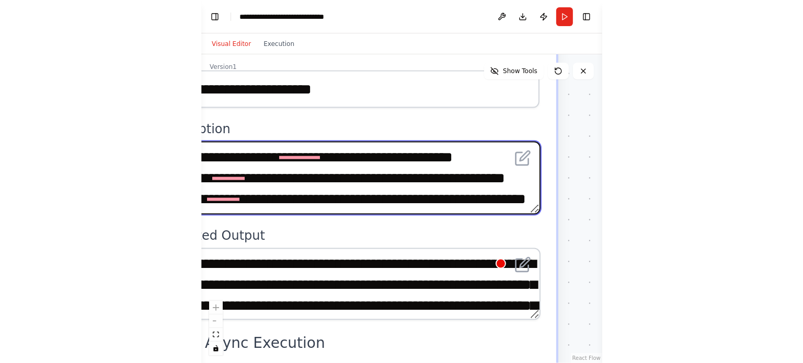
scroll to position [47, 0]
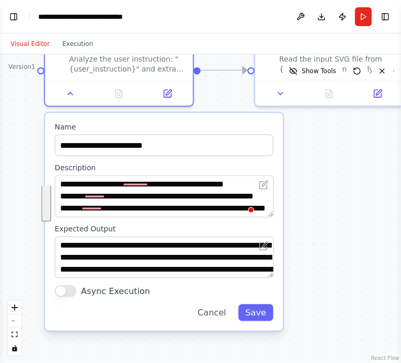
click at [289, 181] on div ".deletable-edge-delete-btn { width: 20px; height: 20px; border: 0px solid #ffff…" at bounding box center [200, 208] width 401 height 309
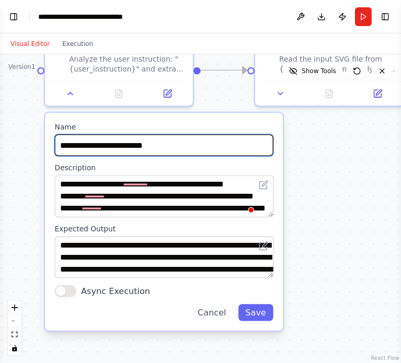
drag, startPoint x: 132, startPoint y: 144, endPoint x: 61, endPoint y: 144, distance: 71.1
click at [61, 144] on input "**********" at bounding box center [164, 144] width 219 height 21
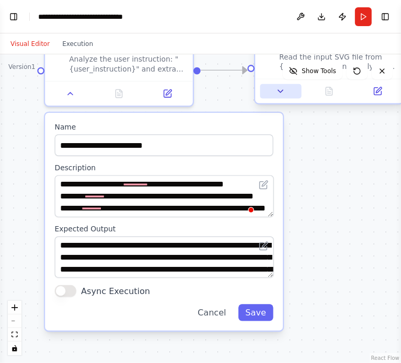
click at [283, 91] on icon at bounding box center [280, 90] width 9 height 9
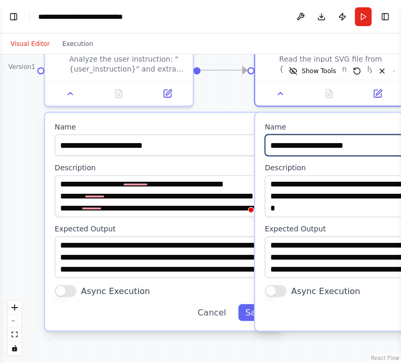
drag, startPoint x: 363, startPoint y: 145, endPoint x: 265, endPoint y: 146, distance: 97.8
click at [265, 146] on input "**********" at bounding box center [374, 144] width 219 height 21
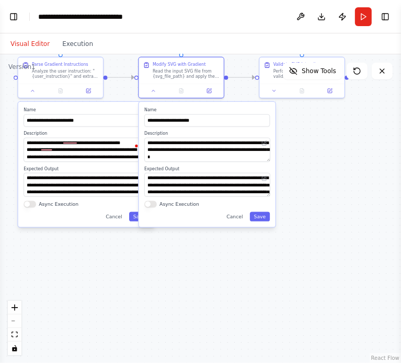
drag, startPoint x: 251, startPoint y: 254, endPoint x: 192, endPoint y: 208, distance: 74.5
click at [139, 250] on div ".deletable-edge-delete-btn { width: 20px; height: 20px; border: 0px solid #ffff…" at bounding box center [200, 208] width 401 height 309
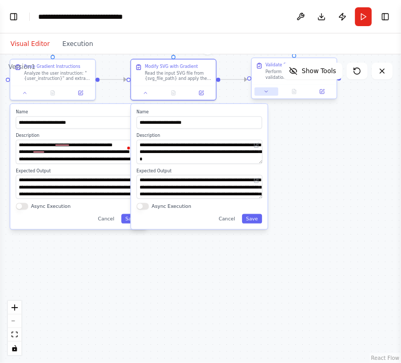
click at [266, 93] on icon at bounding box center [267, 92] width 6 height 6
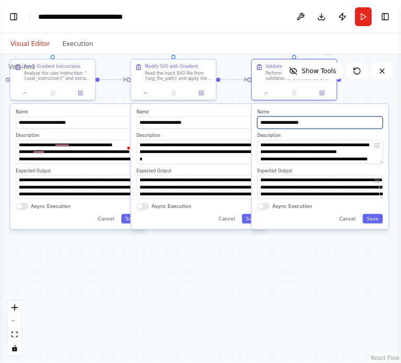
drag, startPoint x: 296, startPoint y: 121, endPoint x: 265, endPoint y: 124, distance: 31.5
drag, startPoint x: 310, startPoint y: 123, endPoint x: 261, endPoint y: 121, distance: 48.6
click at [261, 121] on input "**********" at bounding box center [319, 123] width 125 height 13
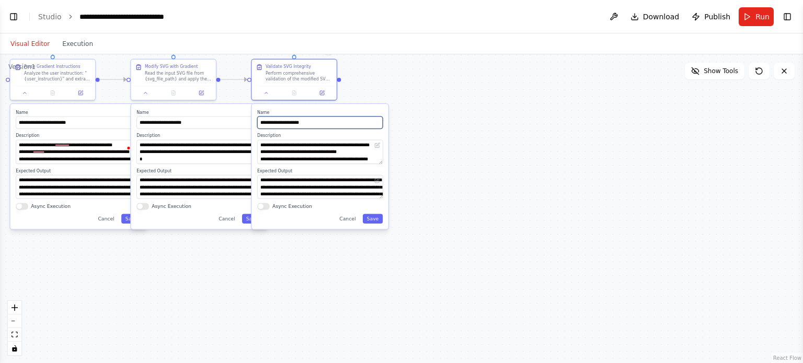
scroll to position [1221, 0]
